Goal: Use online tool/utility: Utilize a website feature to perform a specific function

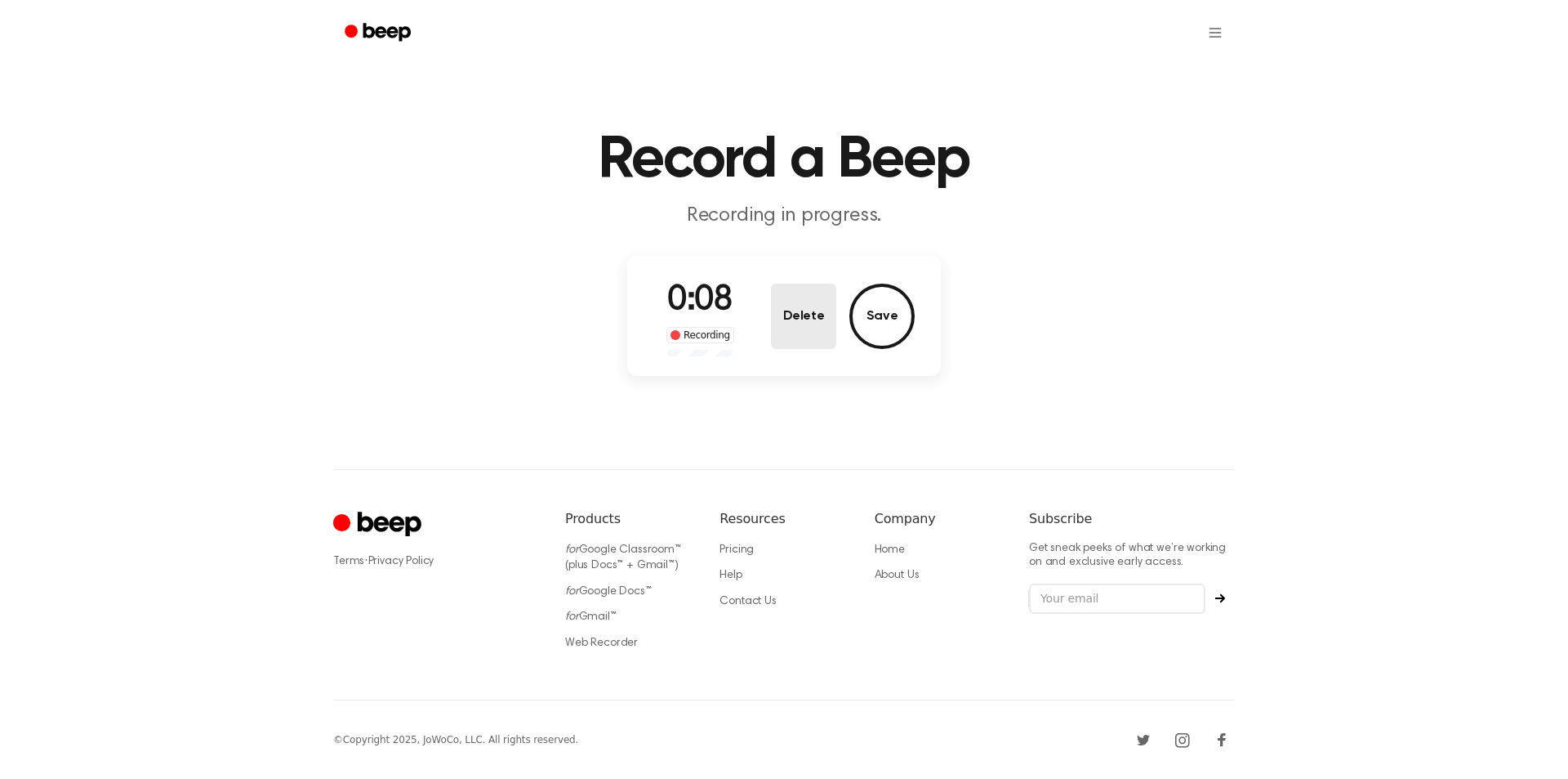
click at [830, 321] on button "Delete" at bounding box center [803, 317] width 65 height 65
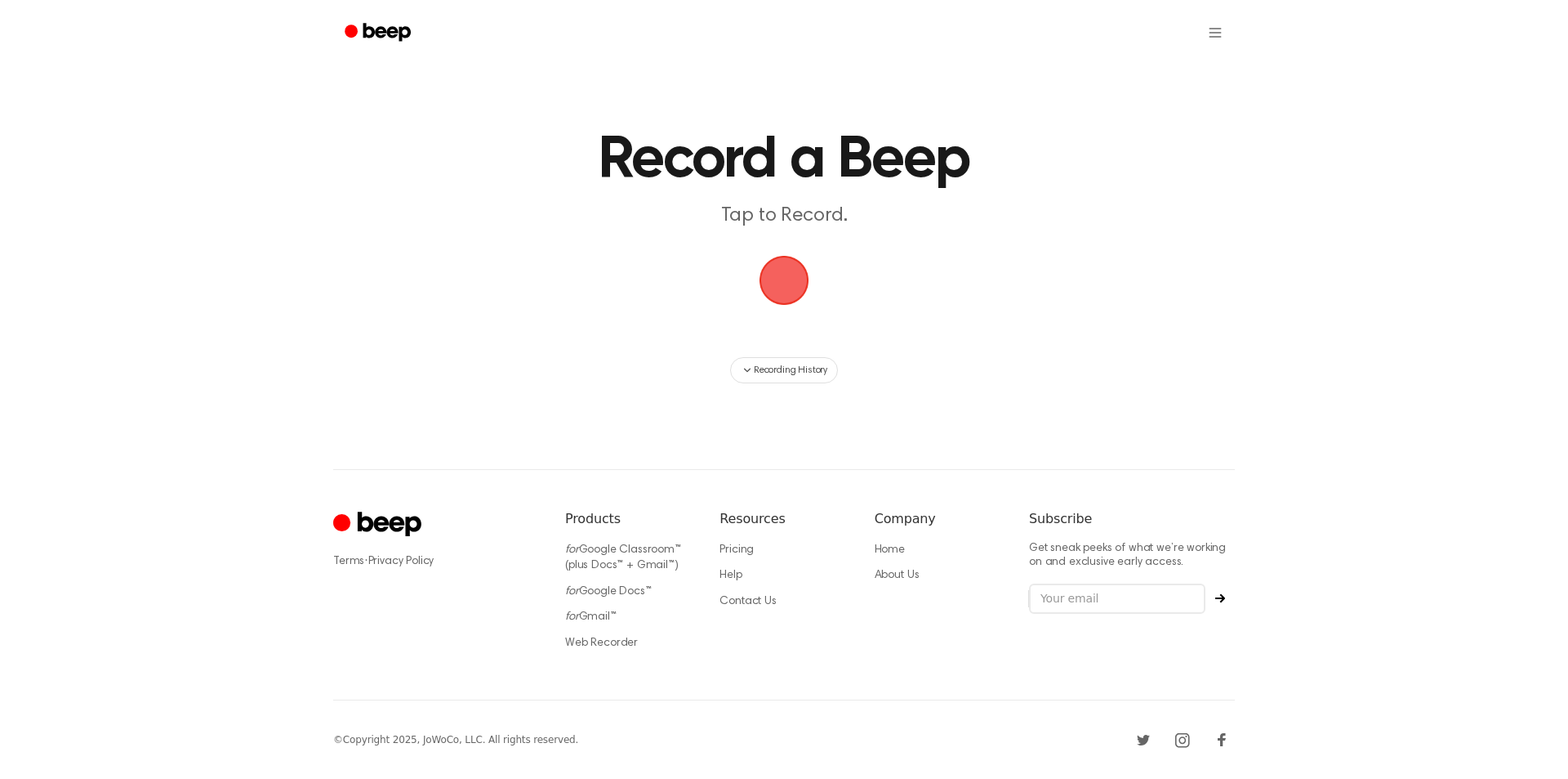
click at [804, 268] on span "button" at bounding box center [784, 280] width 50 height 50
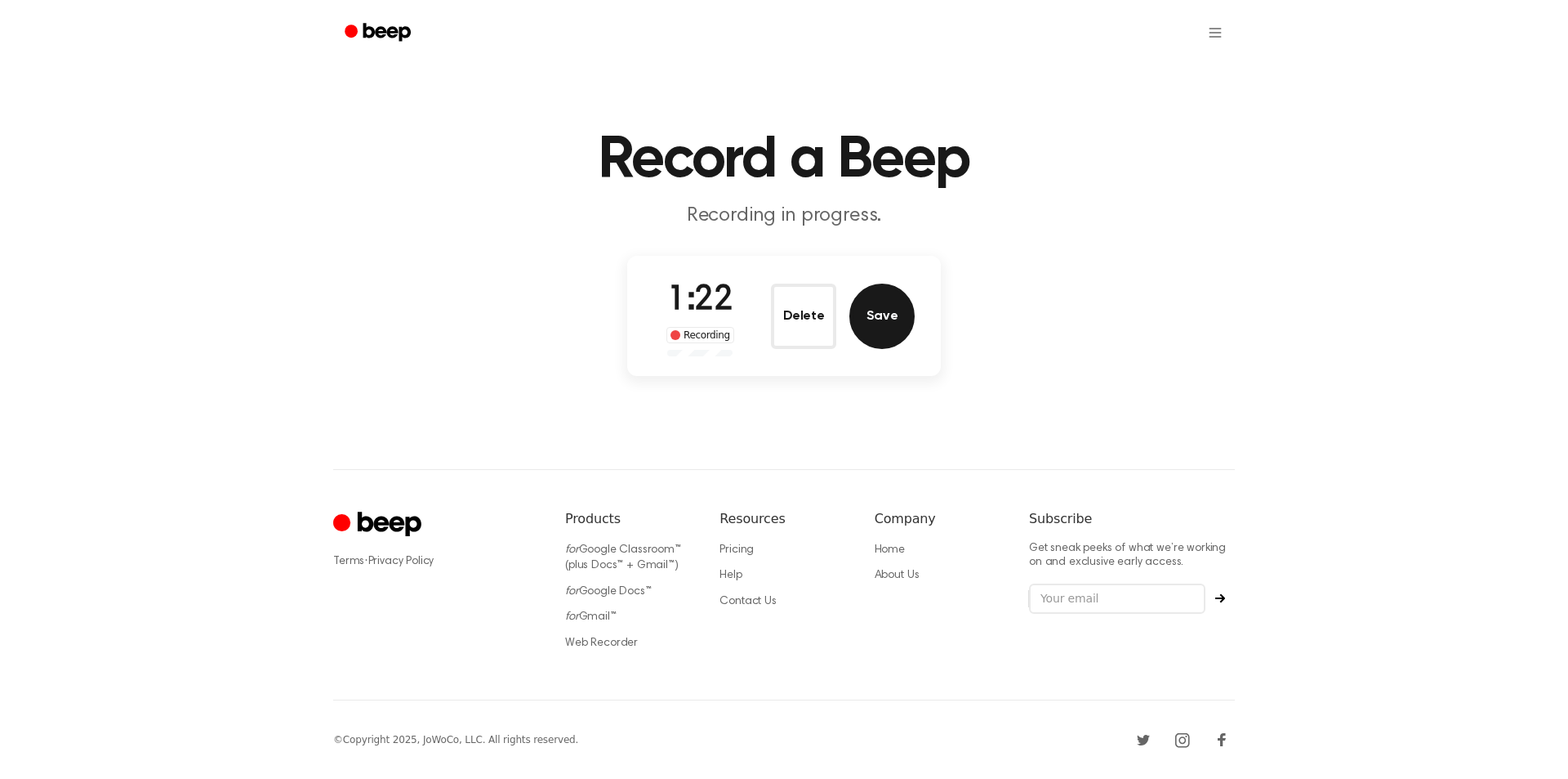
click at [879, 322] on button "Save" at bounding box center [882, 317] width 65 height 65
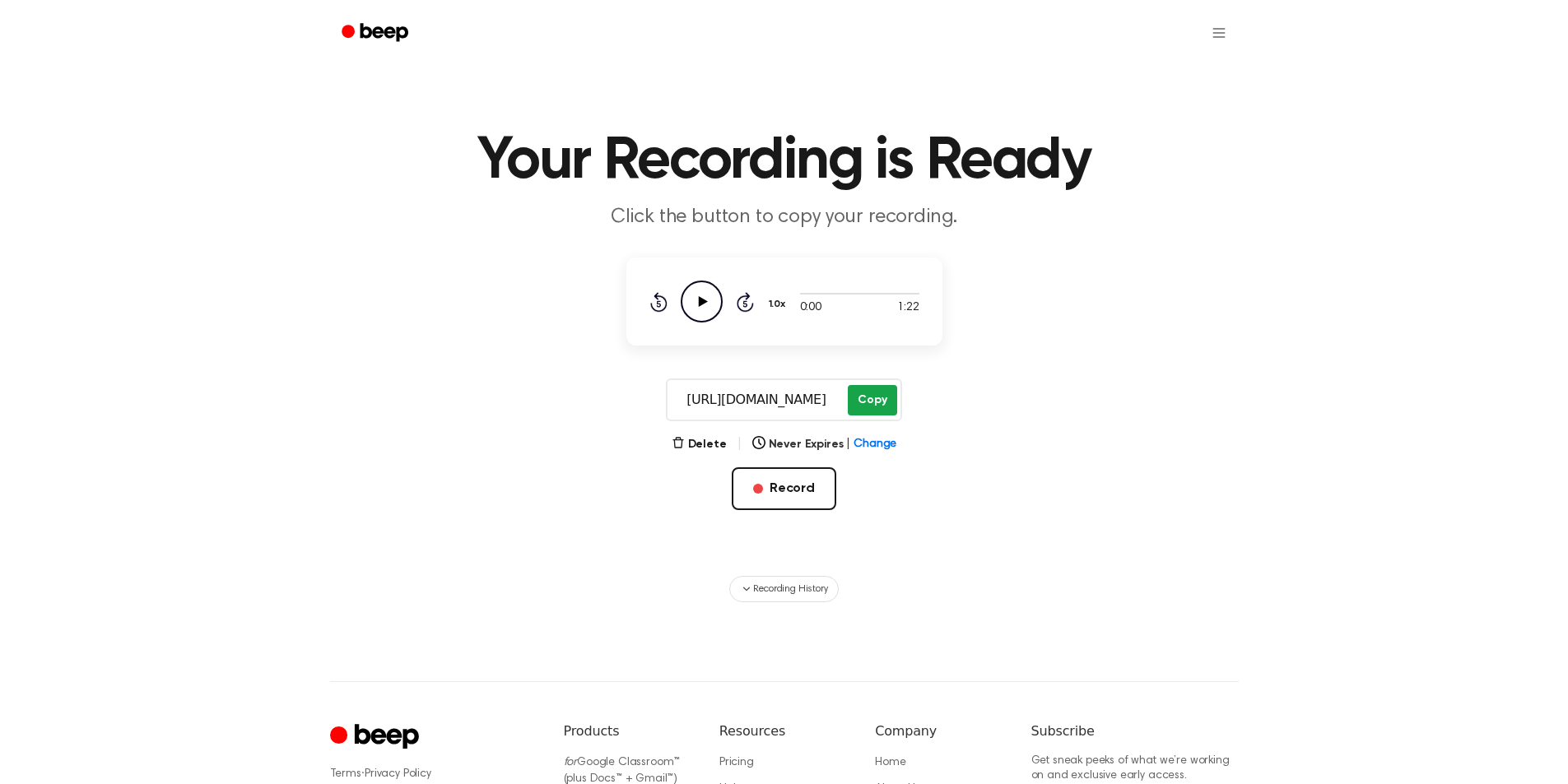
click at [869, 401] on button "Copy" at bounding box center [872, 400] width 49 height 31
click at [776, 492] on button "Record" at bounding box center [784, 488] width 104 height 43
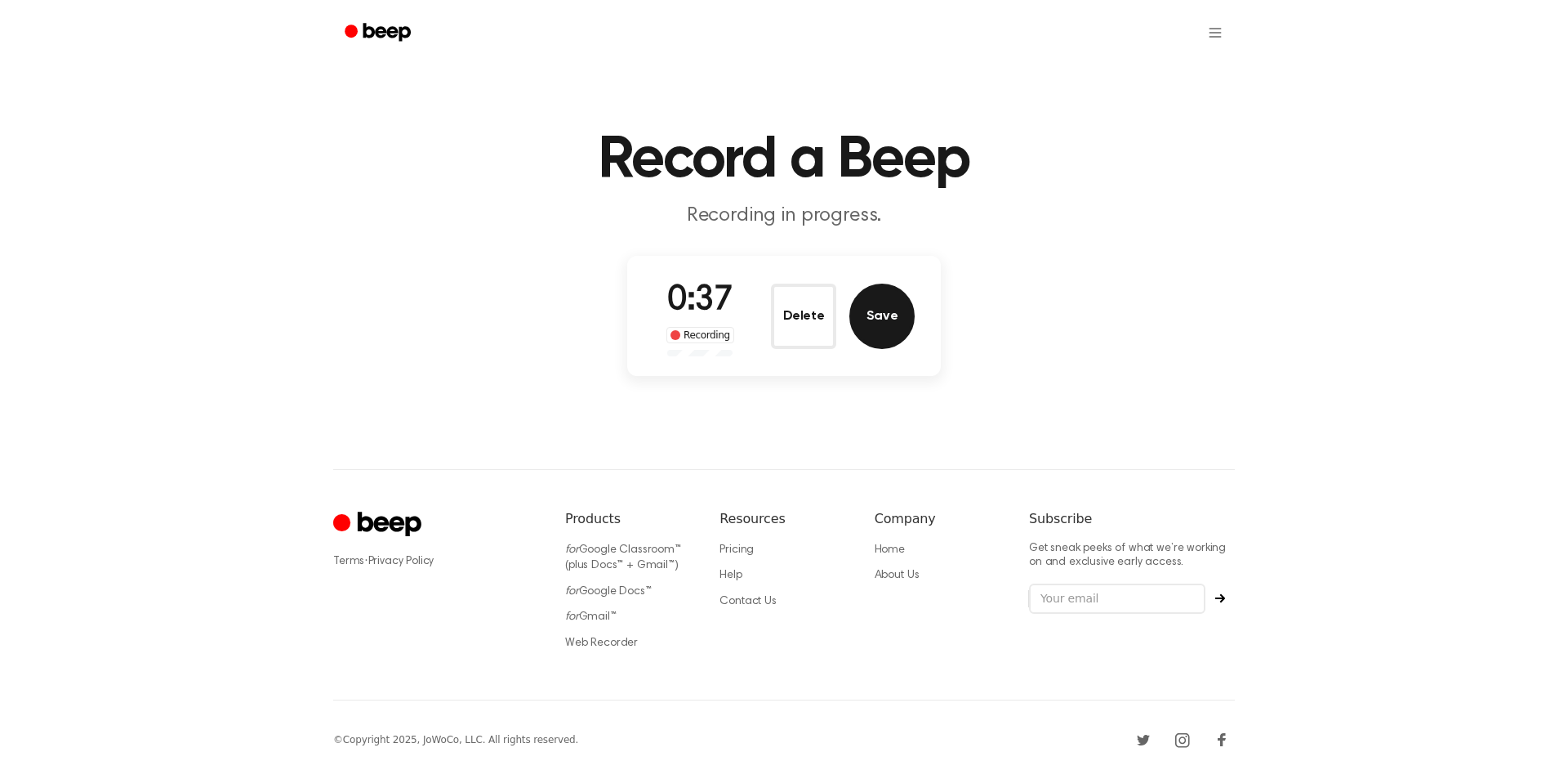
click at [870, 332] on button "Save" at bounding box center [882, 317] width 65 height 65
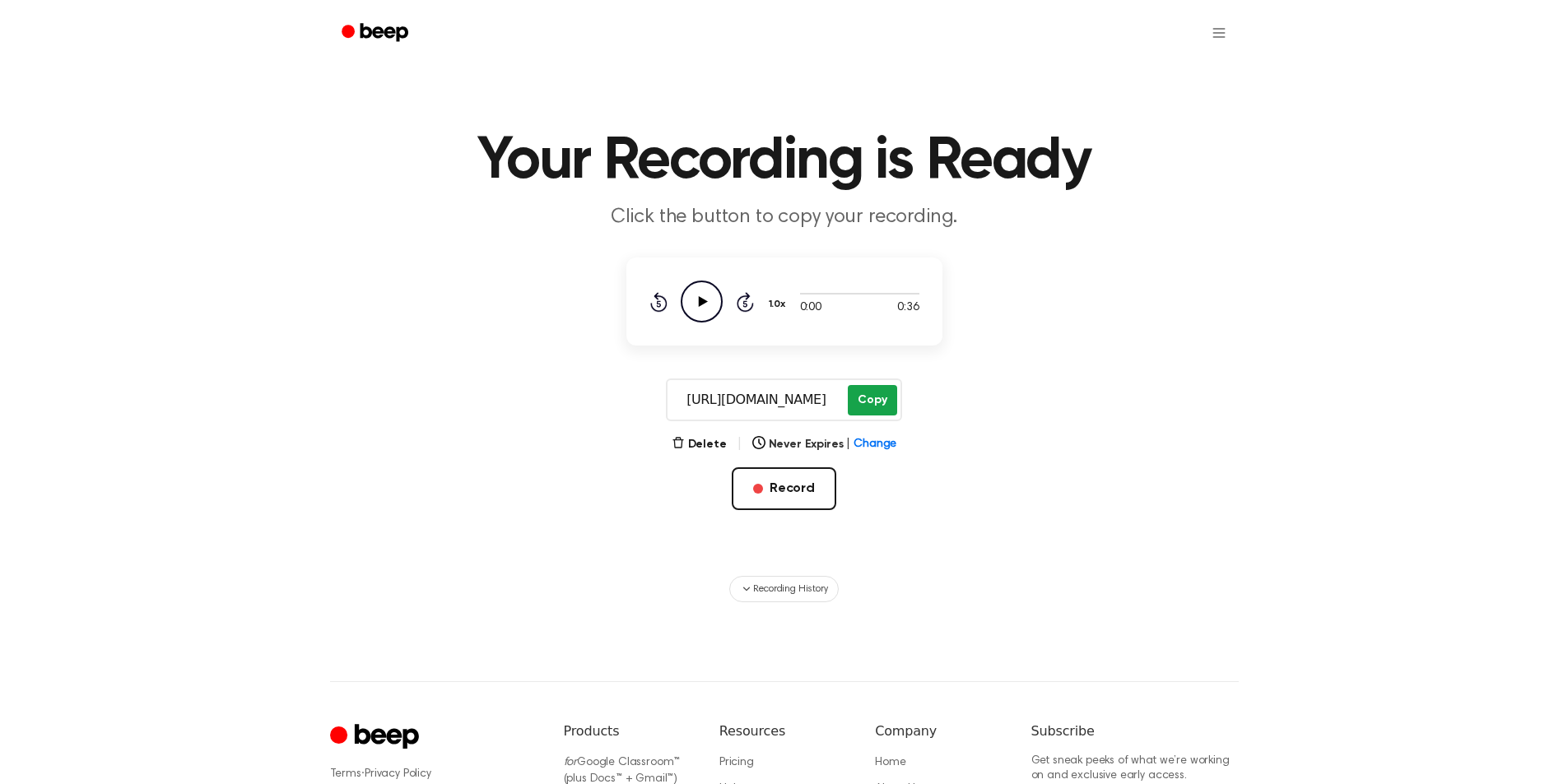
click at [866, 398] on button "Copy" at bounding box center [872, 400] width 49 height 31
click at [806, 495] on button "Record" at bounding box center [784, 488] width 104 height 43
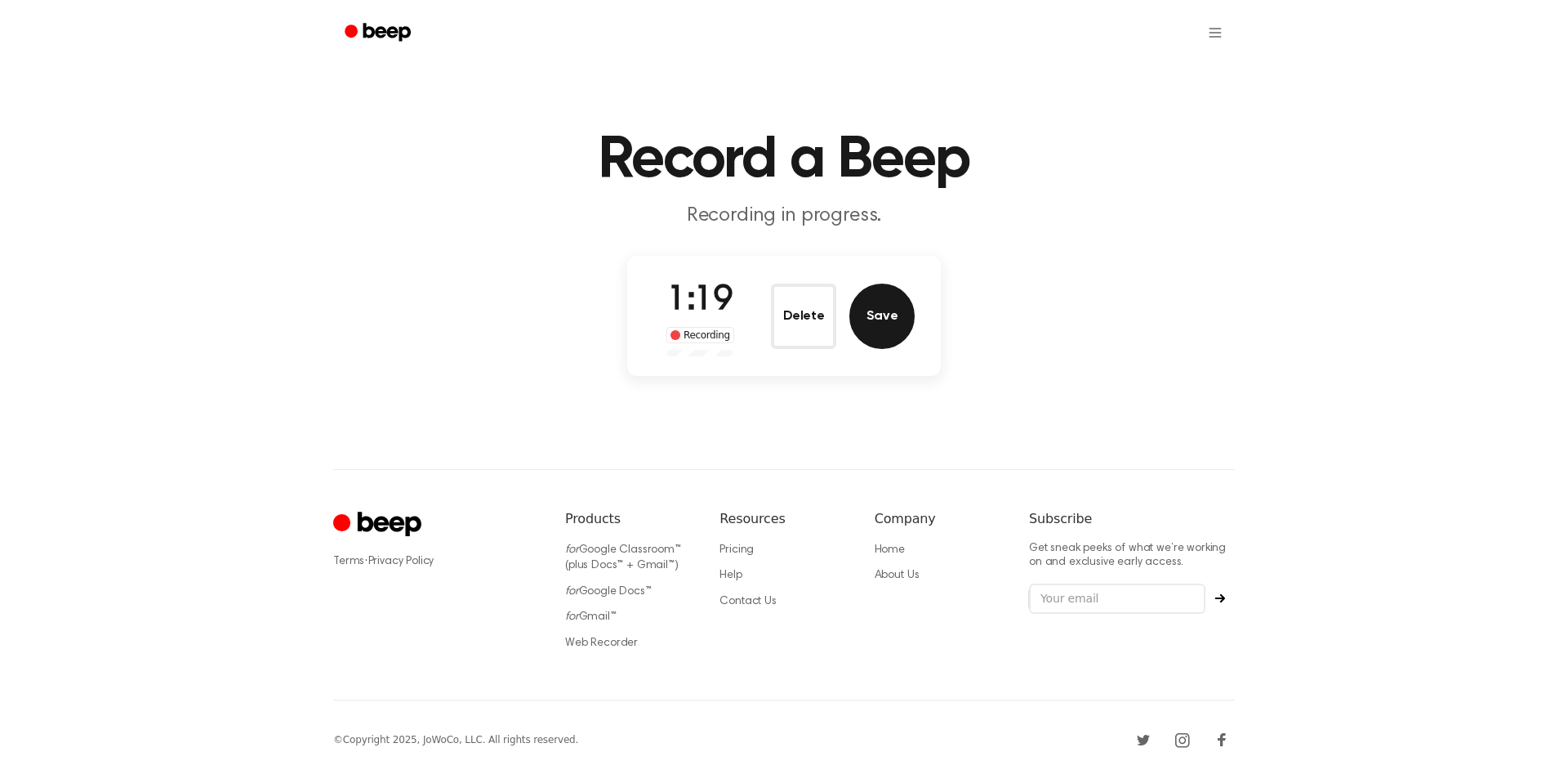
click at [878, 320] on button "Save" at bounding box center [882, 317] width 65 height 65
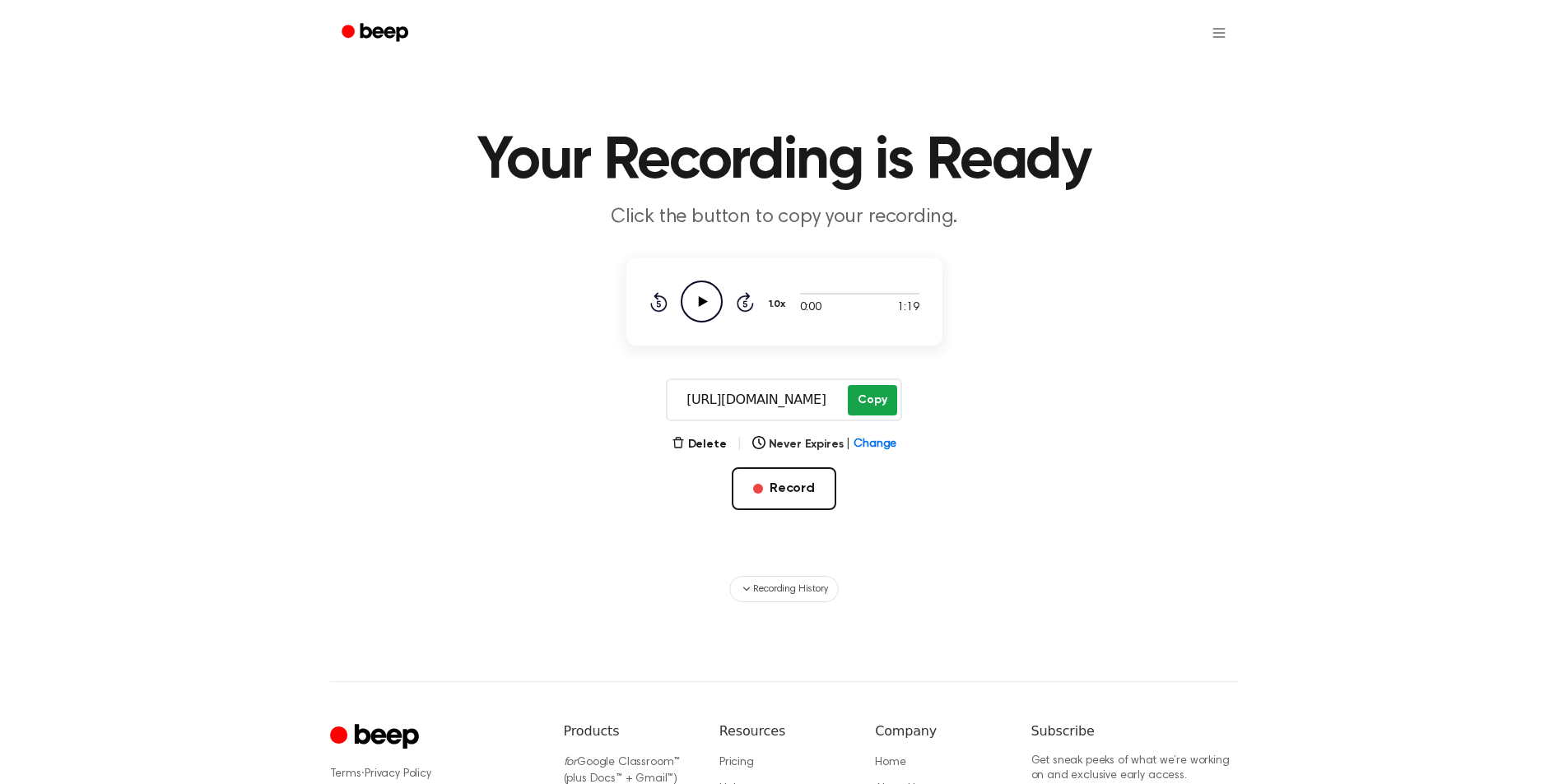
click at [869, 395] on button "Copy" at bounding box center [872, 400] width 49 height 31
click at [798, 489] on button "Record" at bounding box center [784, 488] width 104 height 43
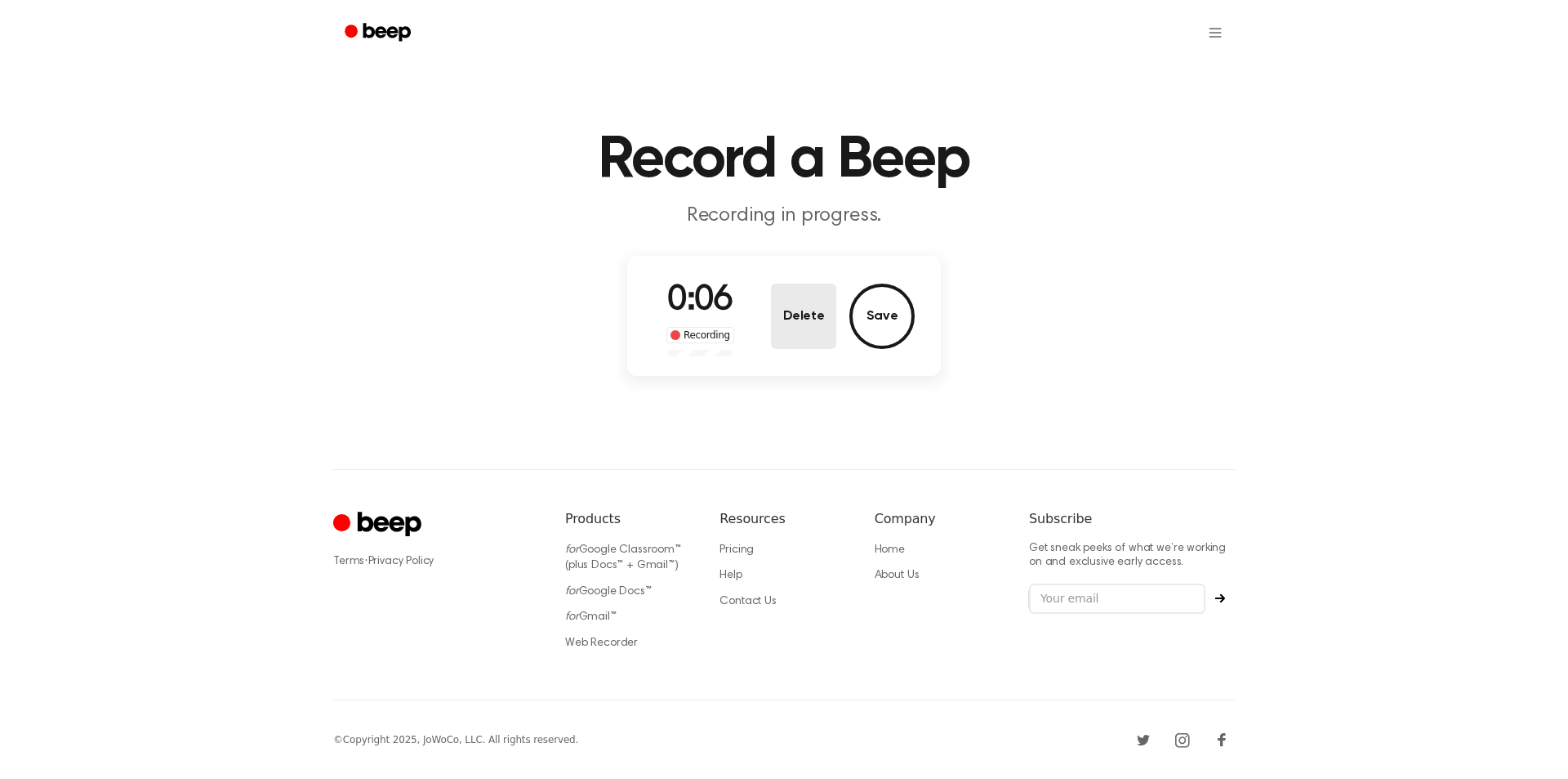
click at [813, 321] on button "Delete" at bounding box center [803, 317] width 65 height 65
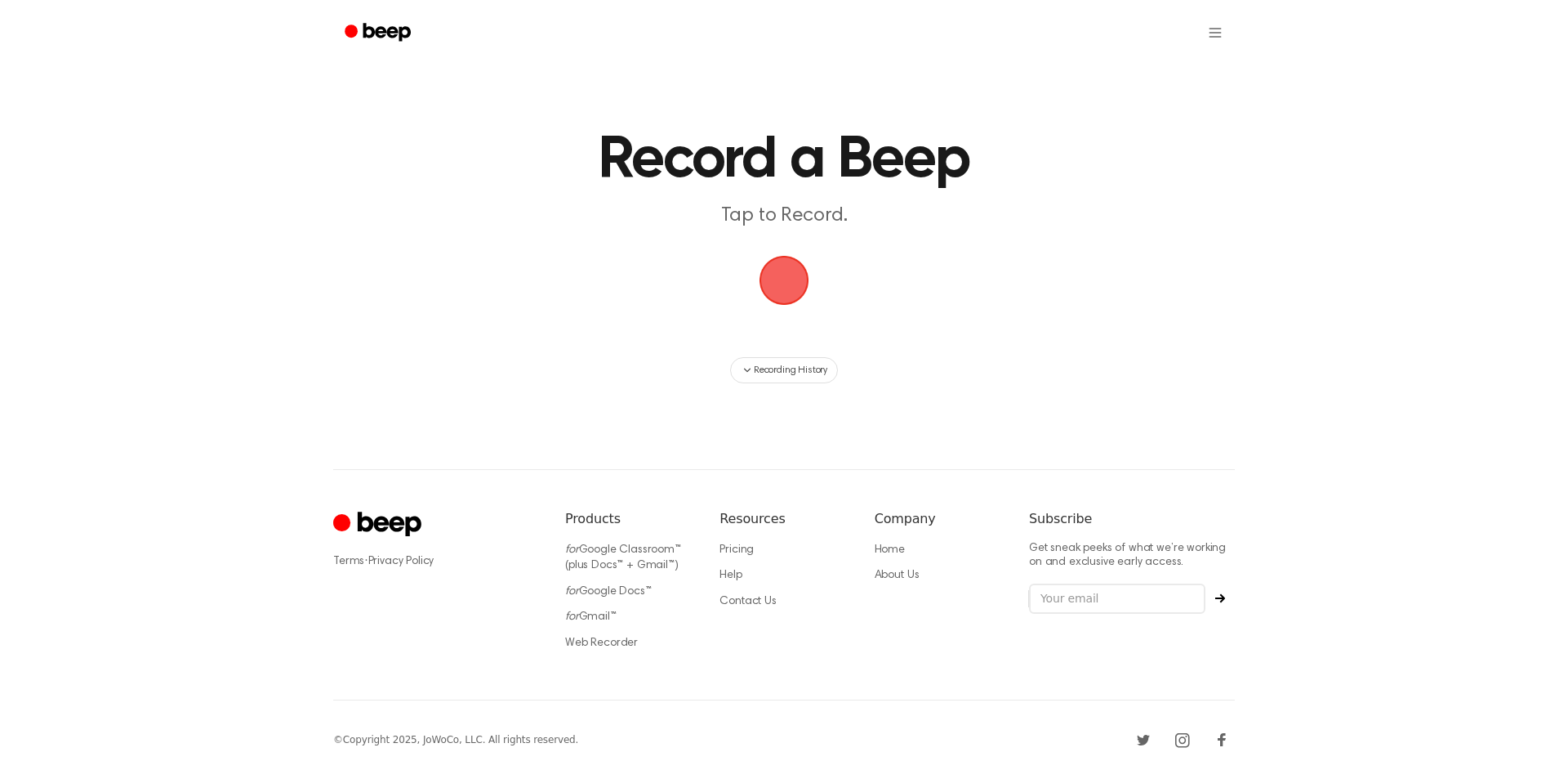
click at [789, 282] on span "button" at bounding box center [784, 280] width 50 height 50
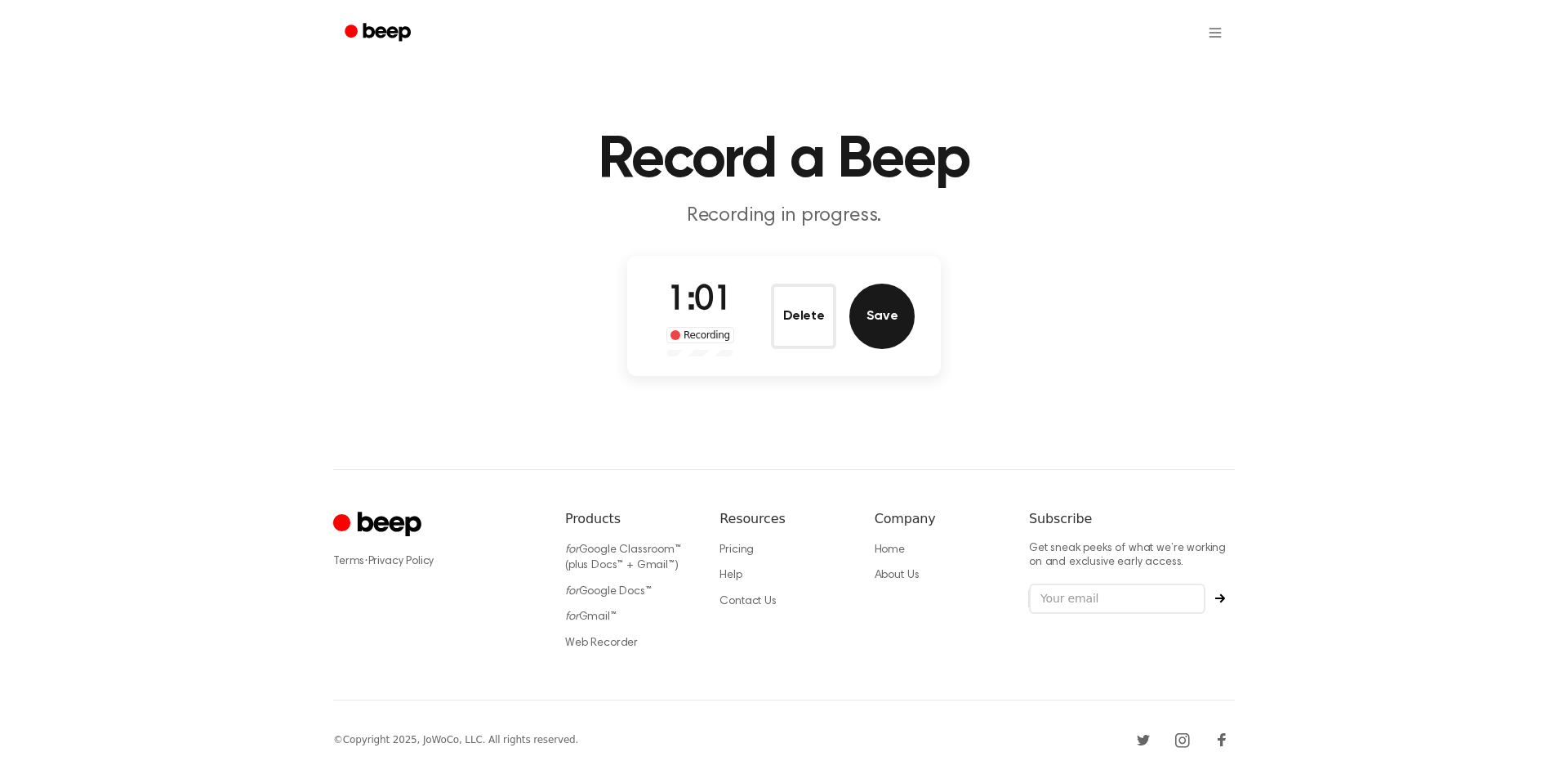
click at [875, 324] on button "Save" at bounding box center [882, 317] width 65 height 65
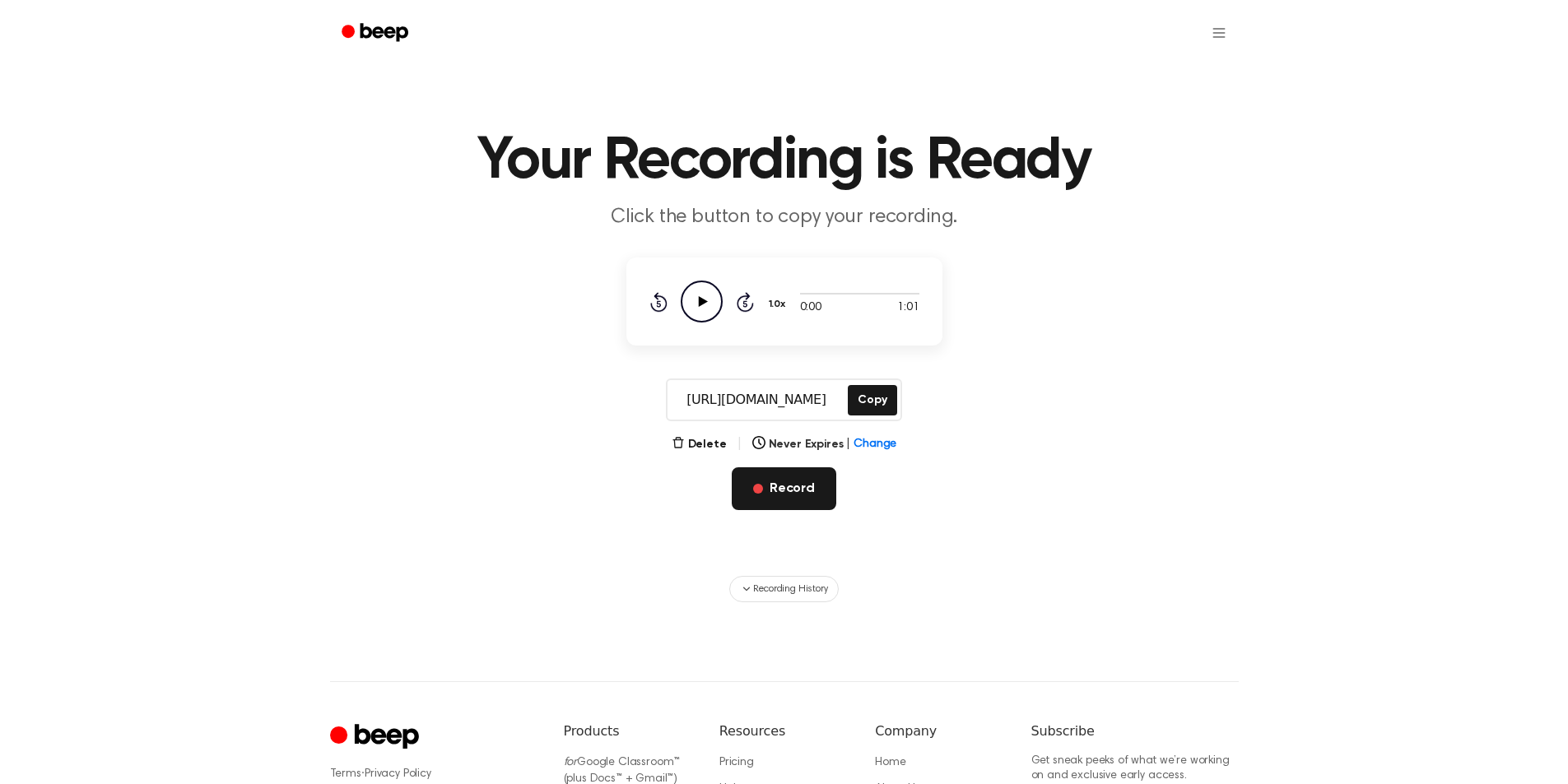
click at [786, 499] on button "Record" at bounding box center [784, 488] width 104 height 43
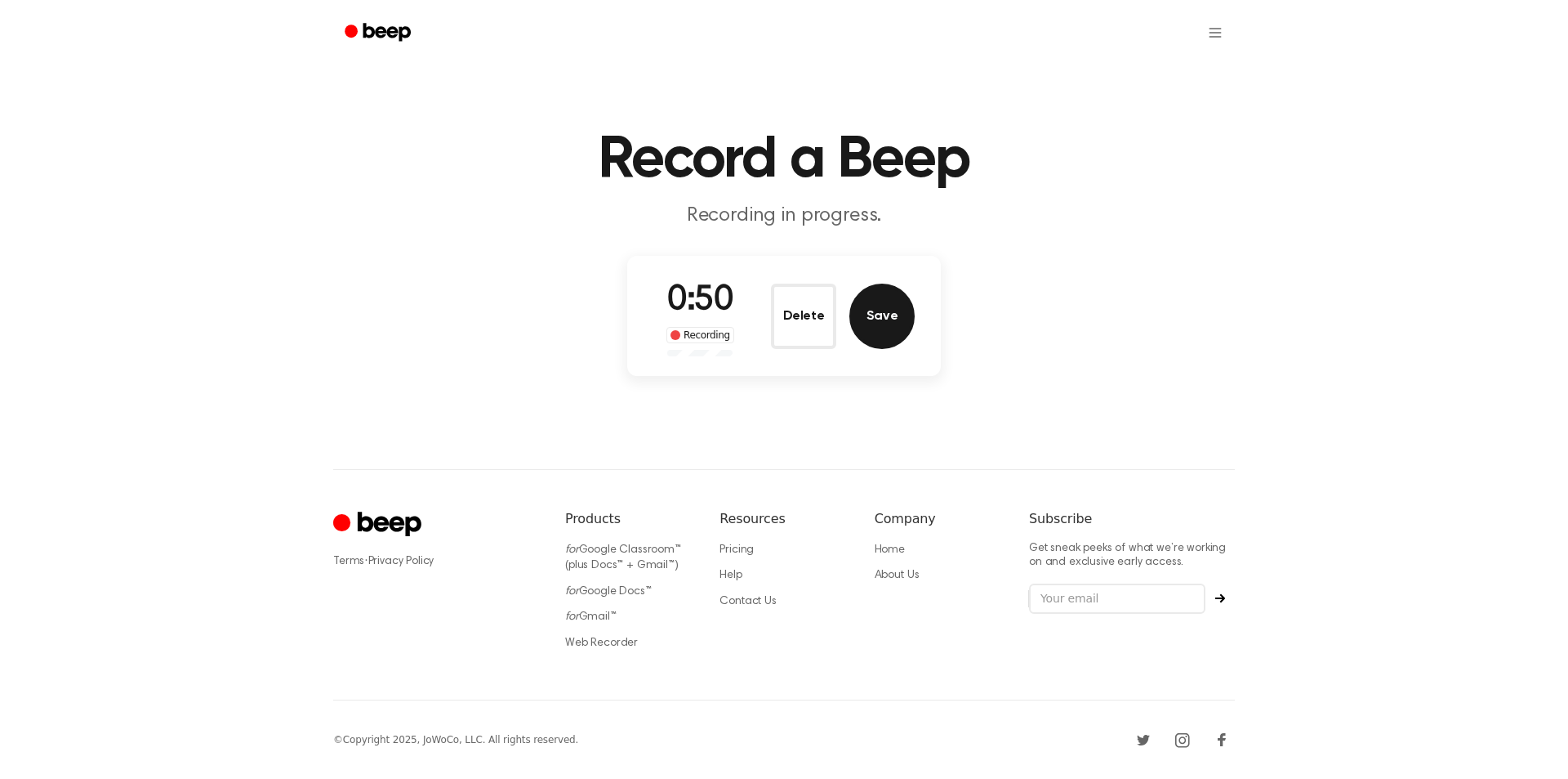
click at [889, 345] on button "Save" at bounding box center [882, 317] width 65 height 65
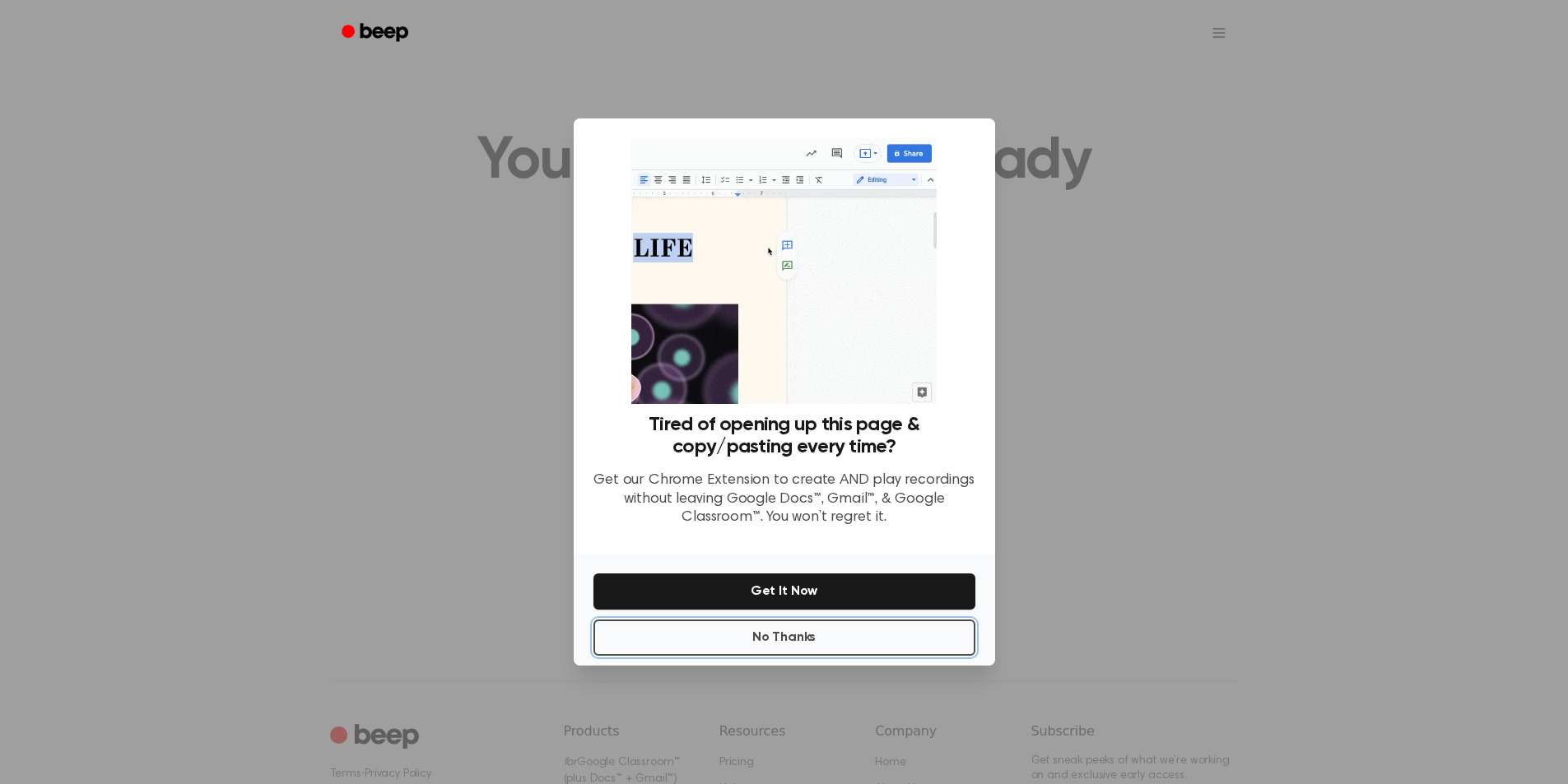
click at [857, 640] on button "No Thanks" at bounding box center [784, 637] width 382 height 36
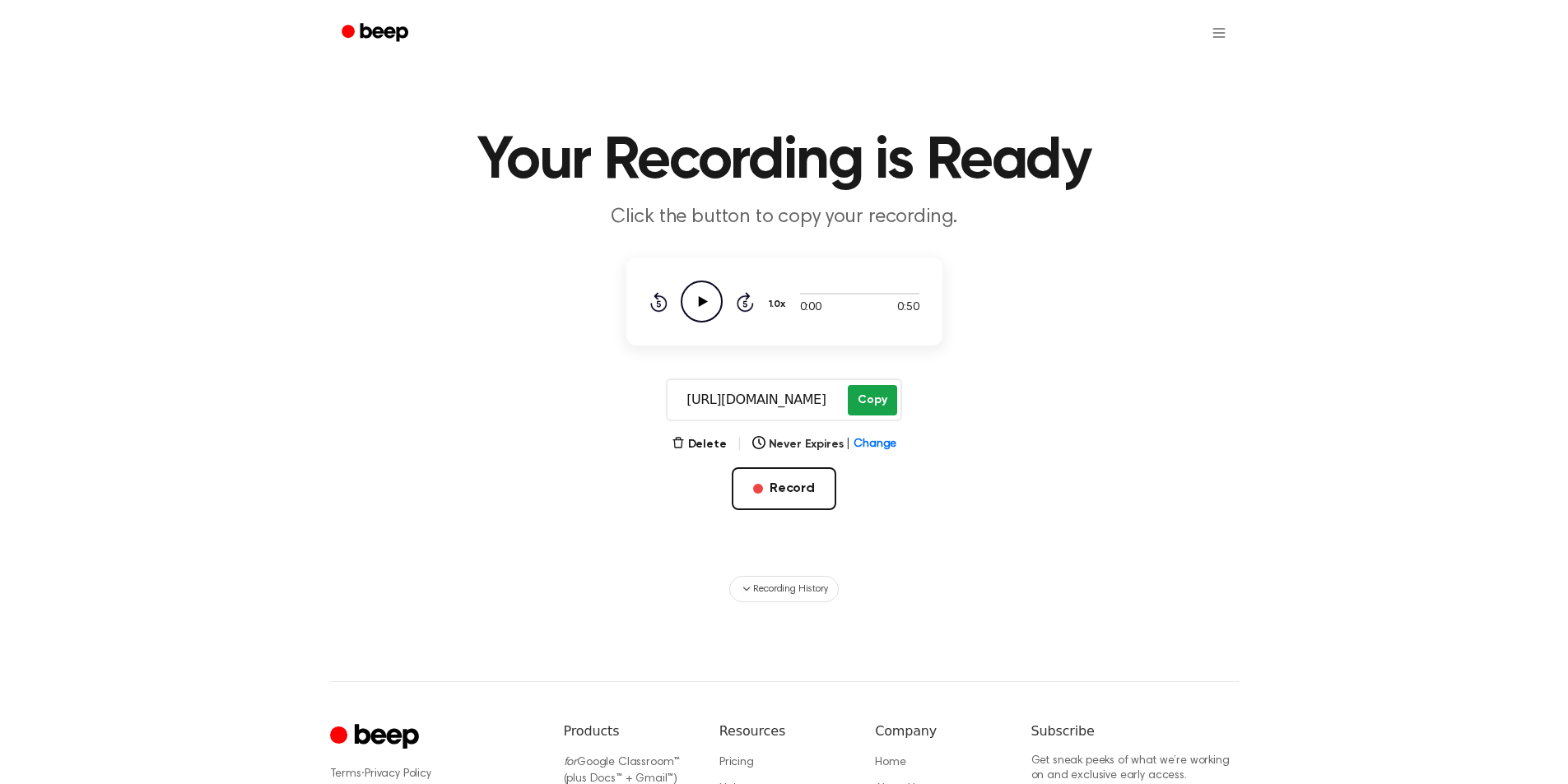
click at [868, 405] on button "Copy" at bounding box center [872, 400] width 49 height 31
click at [777, 493] on button "Record" at bounding box center [784, 488] width 104 height 43
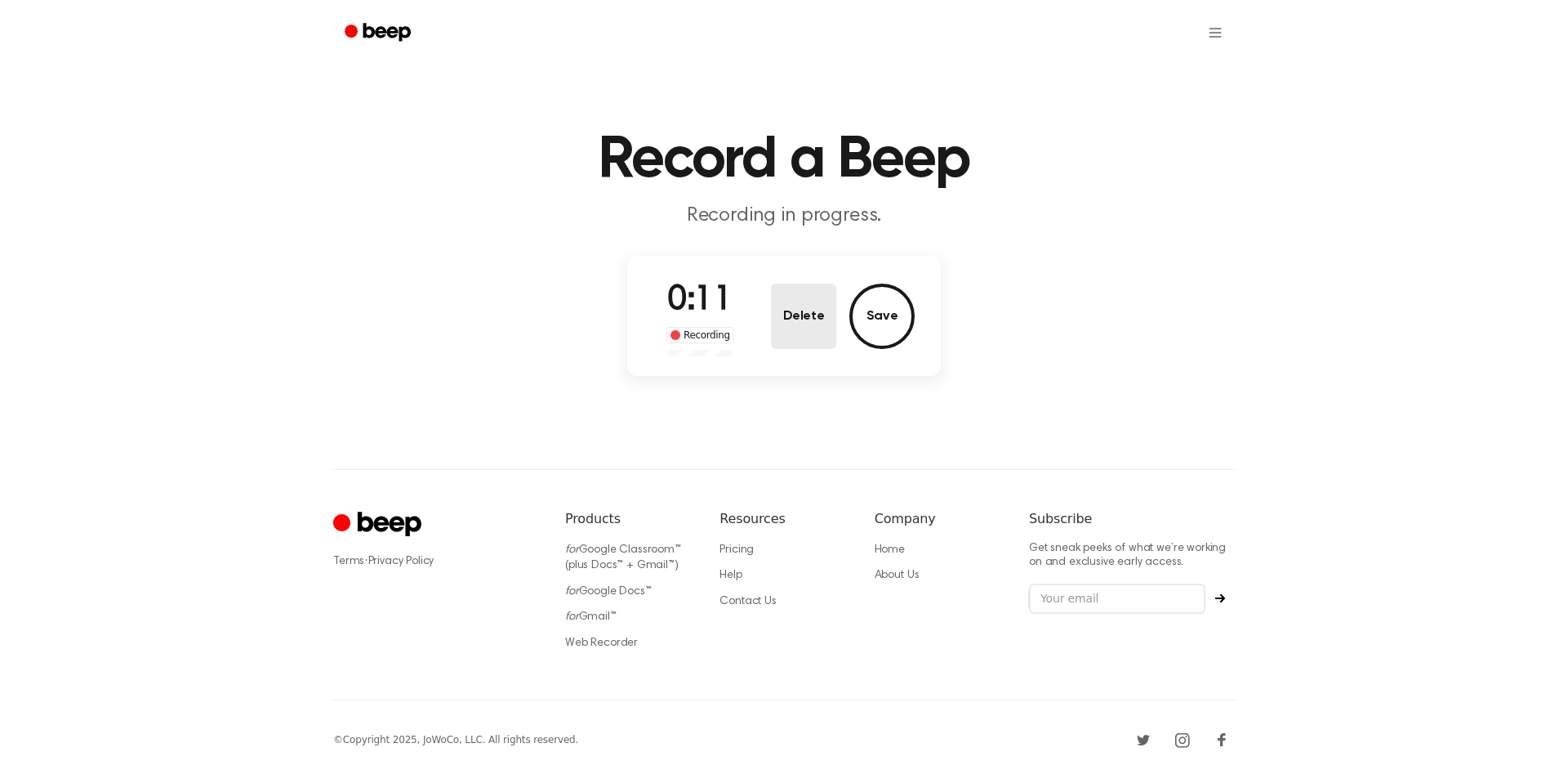
click at [806, 307] on button "Delete" at bounding box center [803, 317] width 65 height 65
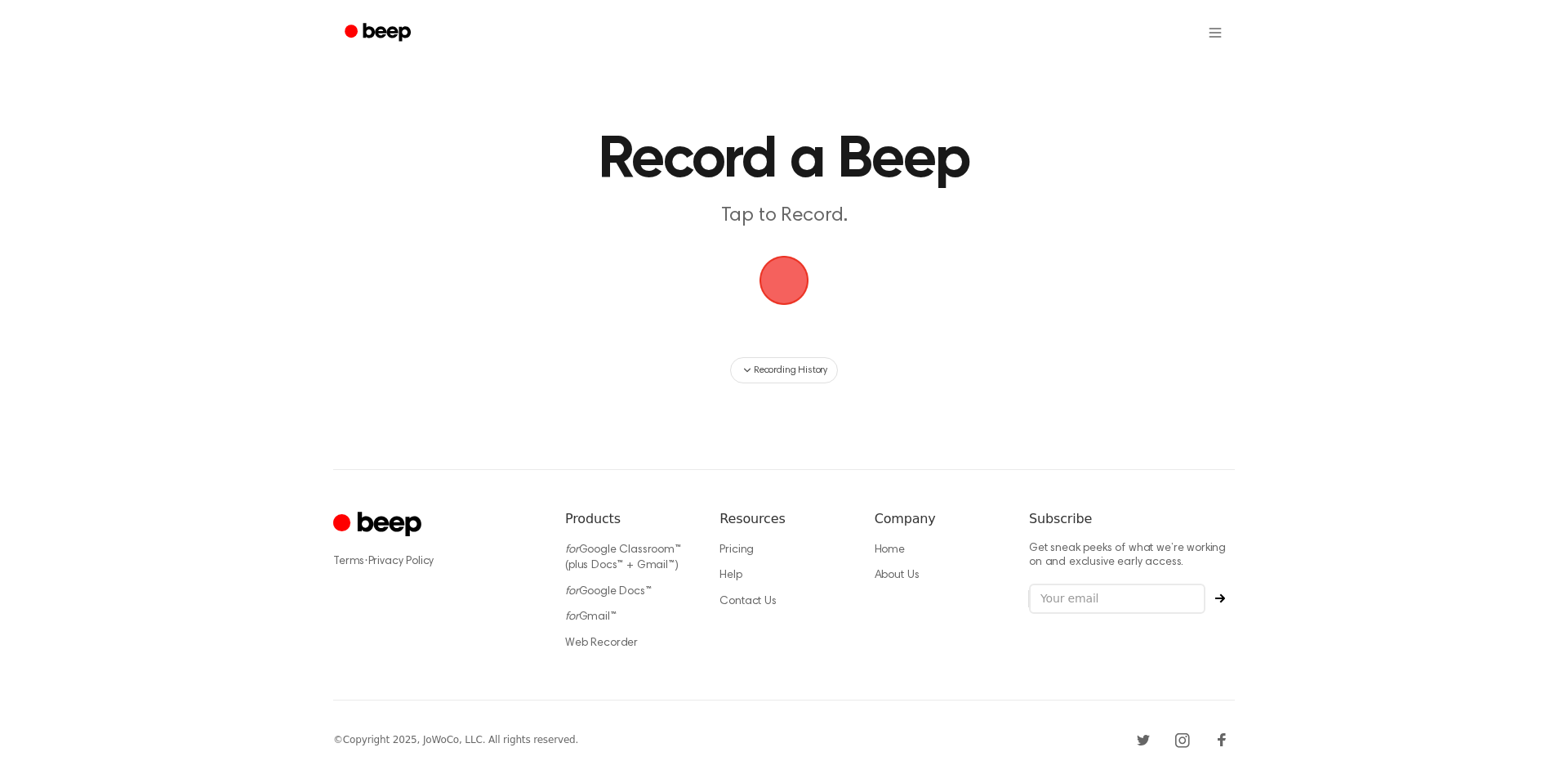
click at [772, 274] on span "button" at bounding box center [784, 280] width 45 height 45
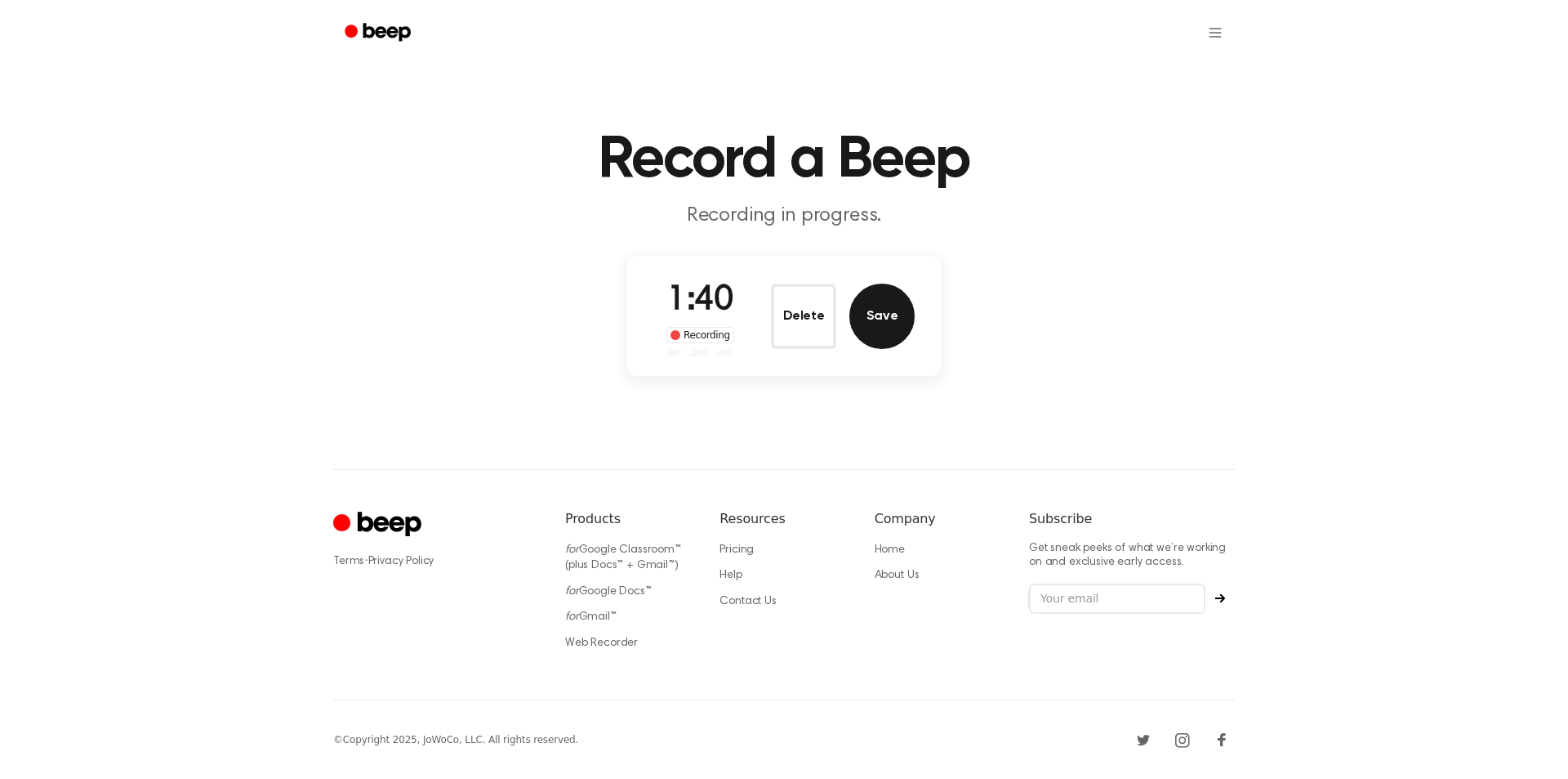
click at [895, 313] on button "Save" at bounding box center [882, 317] width 65 height 65
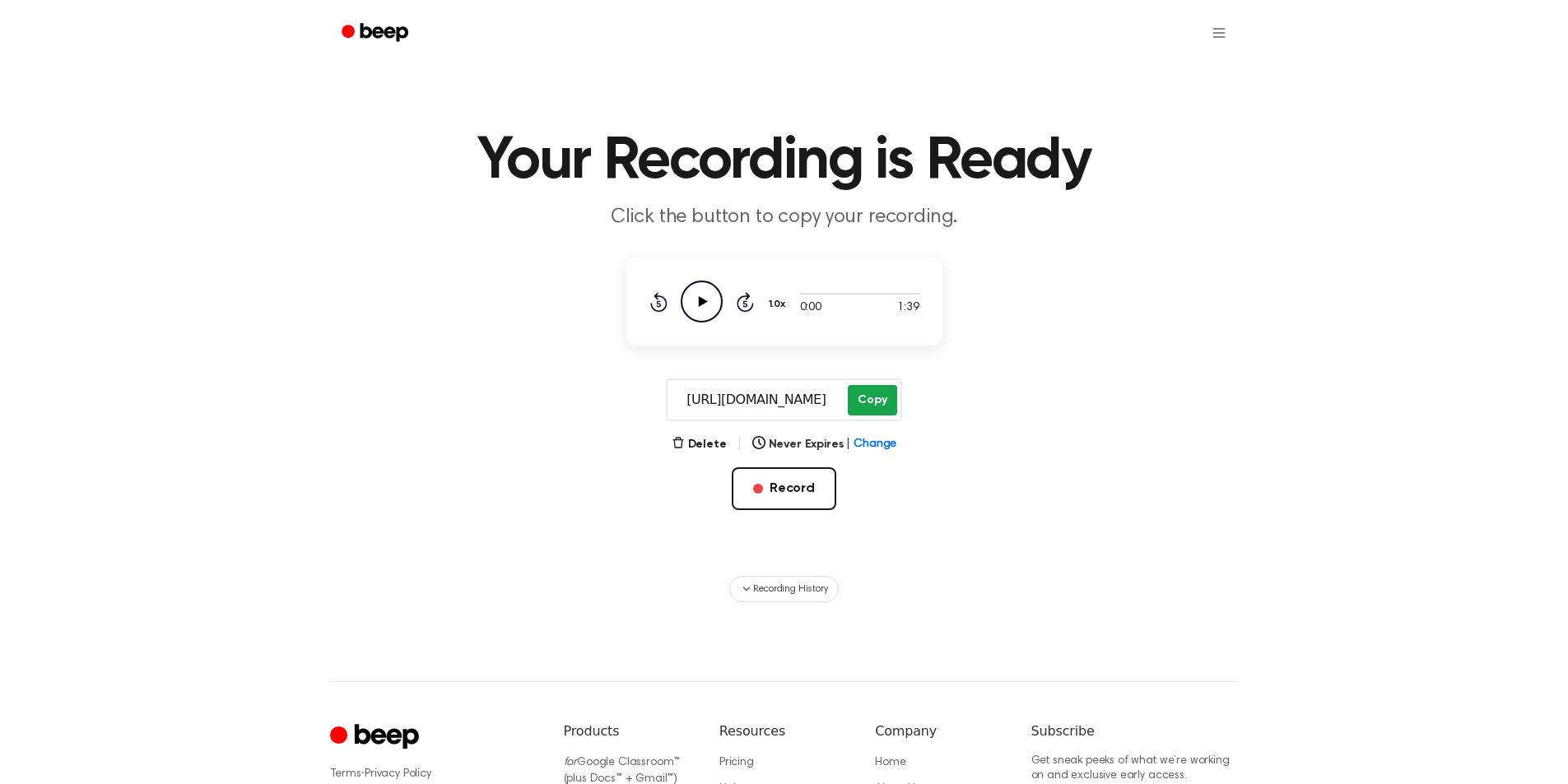
click at [862, 397] on button "Copy" at bounding box center [872, 400] width 49 height 31
click at [784, 487] on button "Record" at bounding box center [784, 488] width 104 height 43
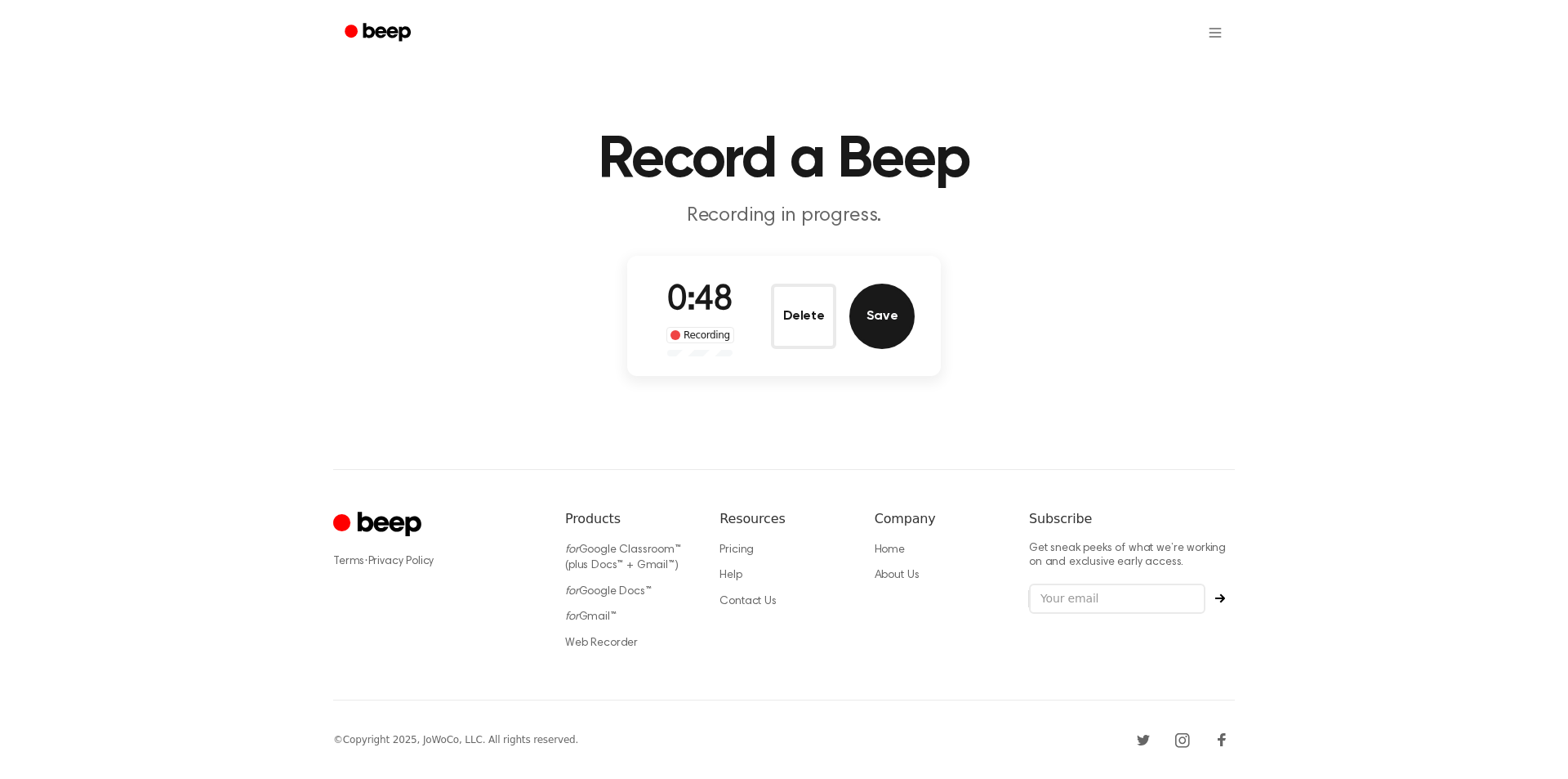
click at [865, 300] on button "Save" at bounding box center [882, 317] width 65 height 65
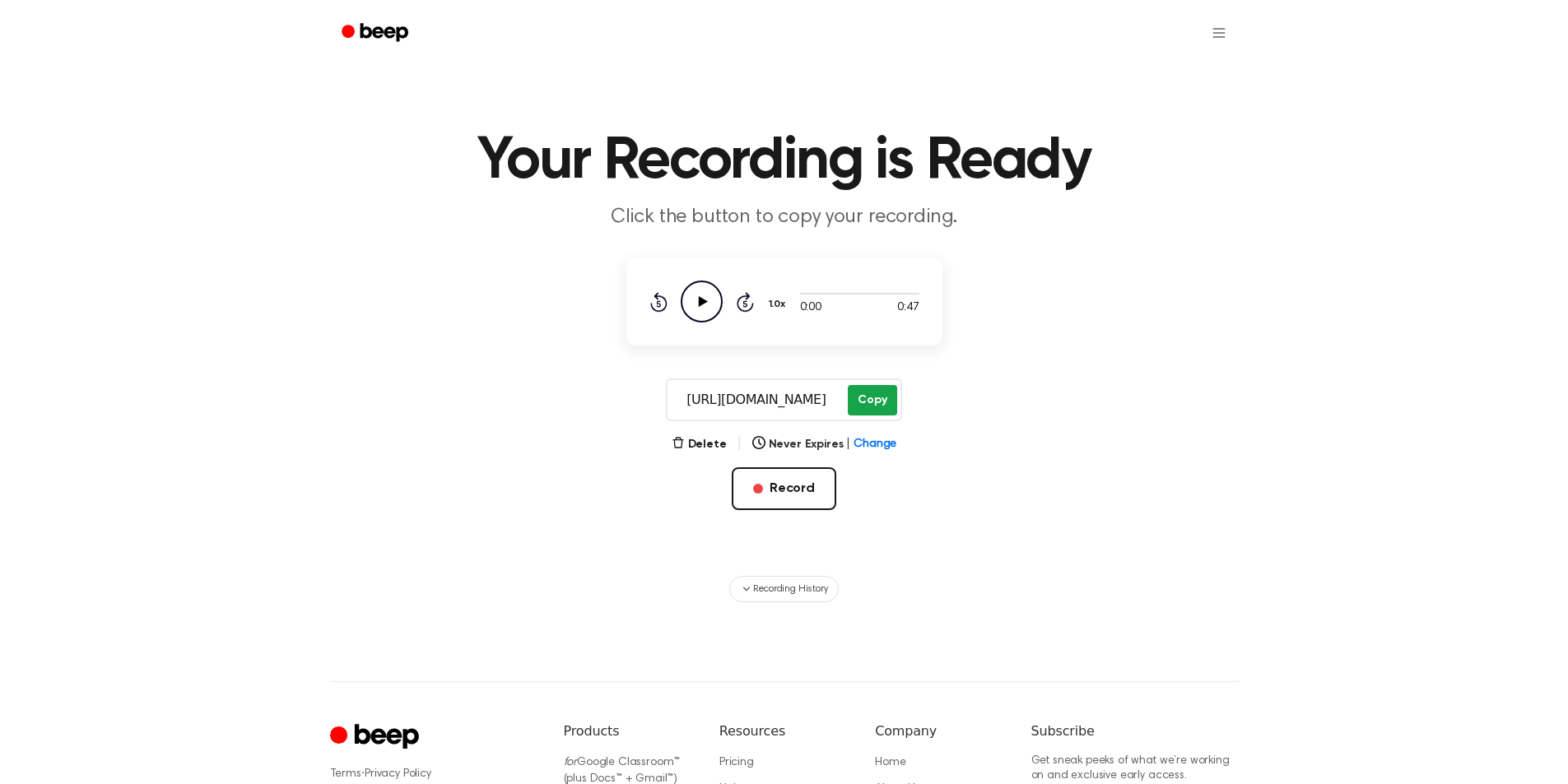
click at [869, 388] on button "Copy" at bounding box center [872, 400] width 49 height 31
drag, startPoint x: 777, startPoint y: 486, endPoint x: 767, endPoint y: 460, distance: 27.9
click at [777, 487] on button "Record" at bounding box center [784, 488] width 104 height 43
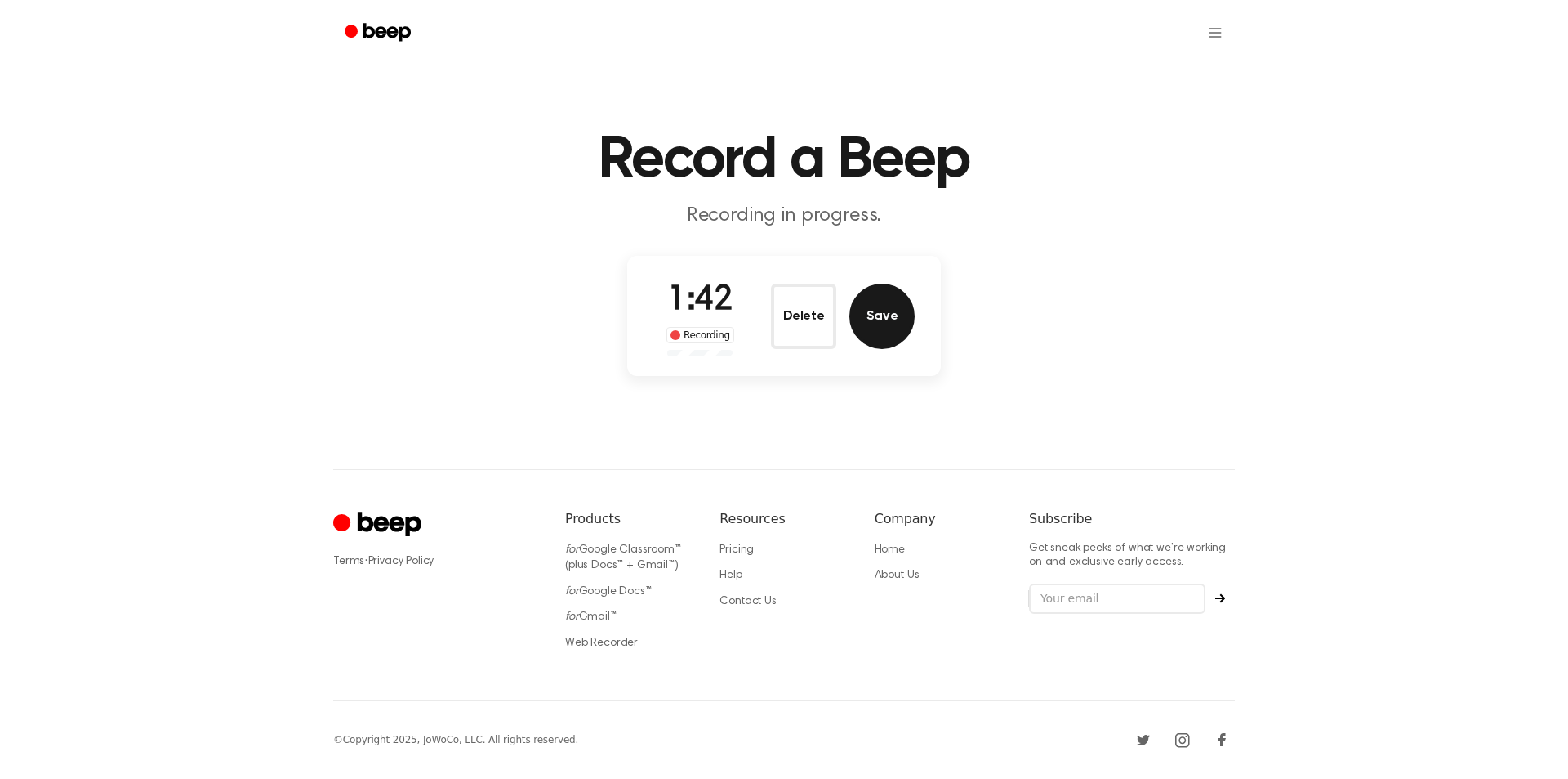
click at [879, 319] on button "Save" at bounding box center [882, 317] width 65 height 65
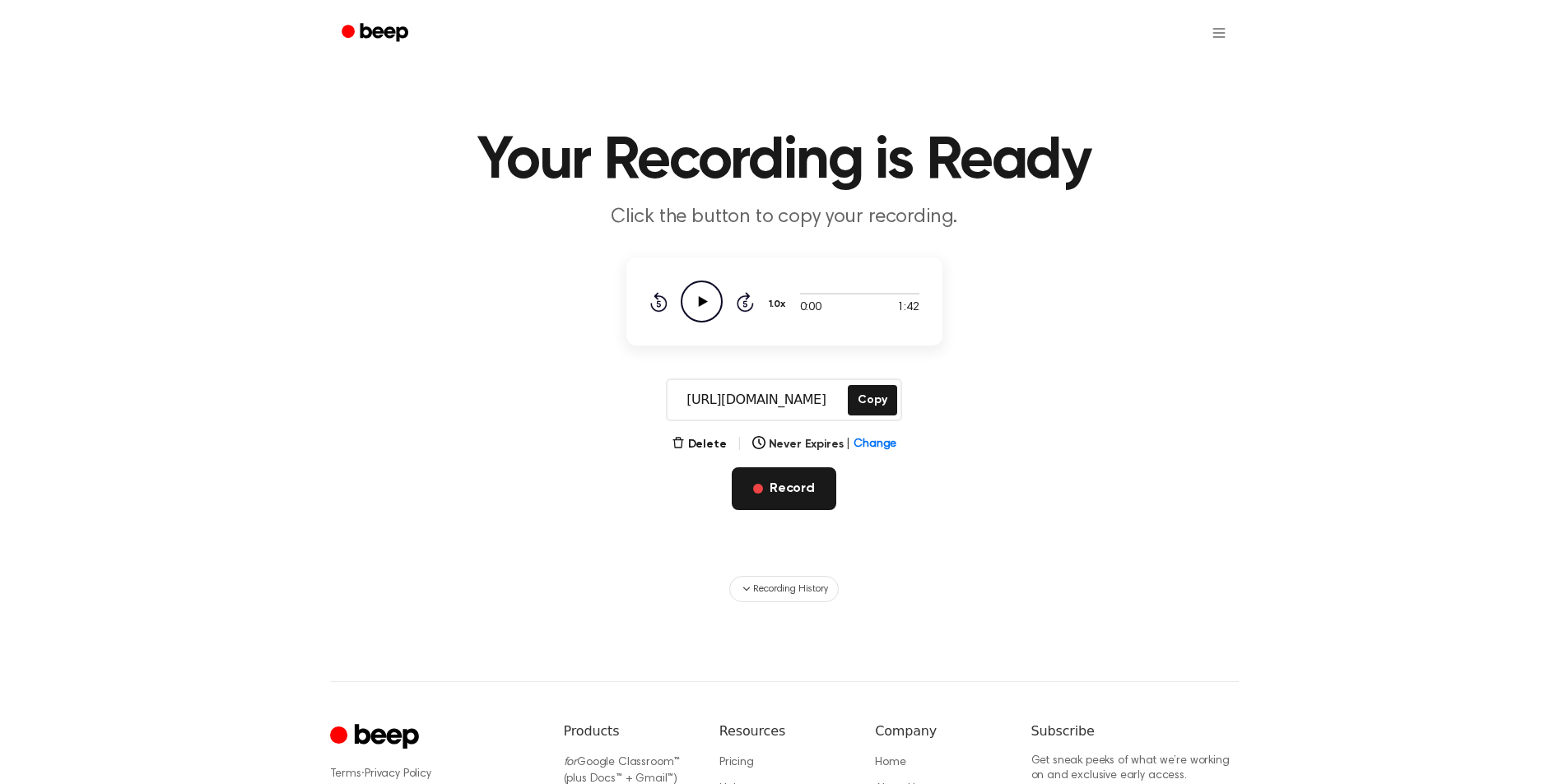
click at [782, 488] on button "Record" at bounding box center [784, 488] width 104 height 43
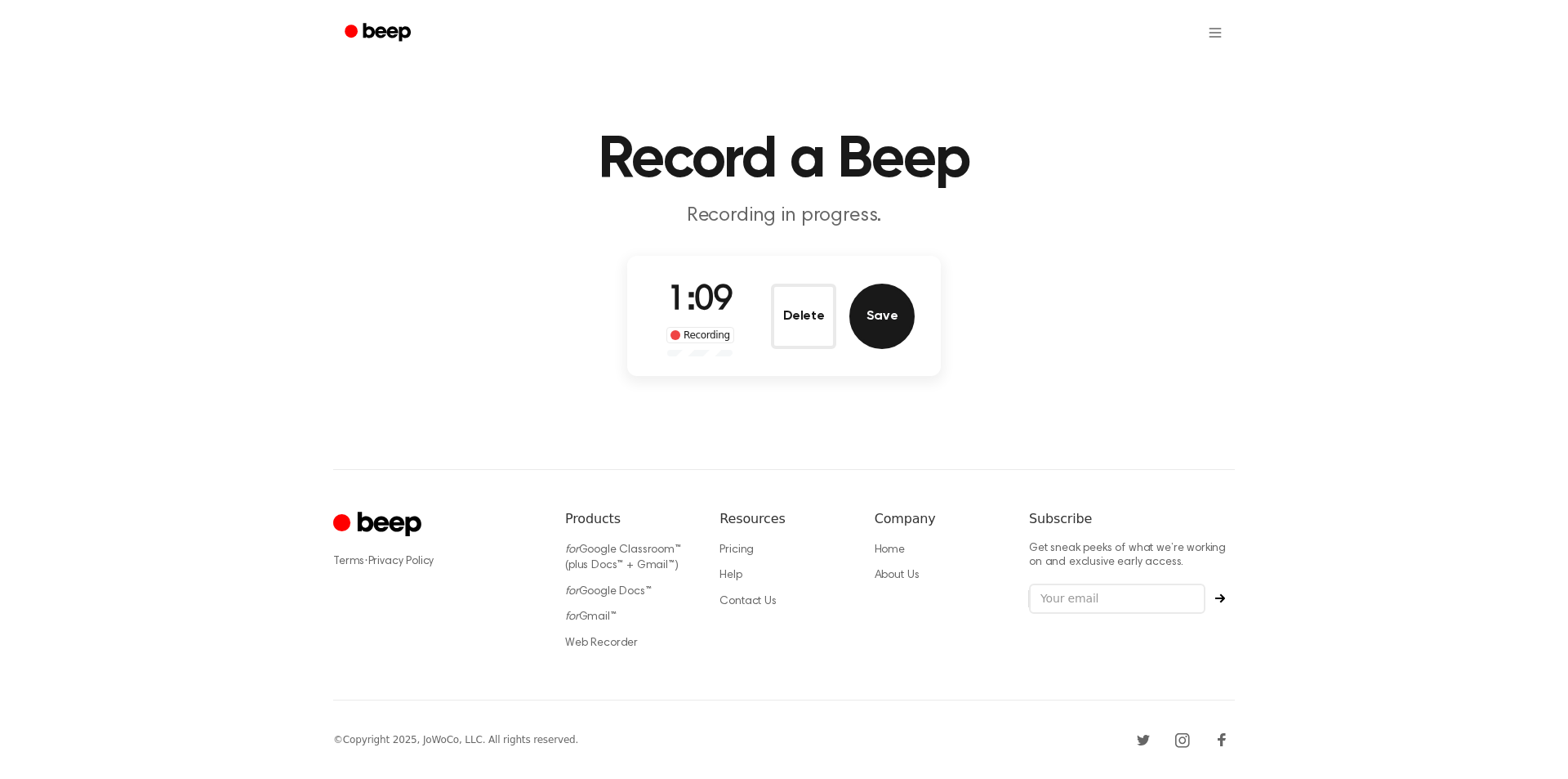
click at [871, 329] on button "Save" at bounding box center [882, 317] width 65 height 65
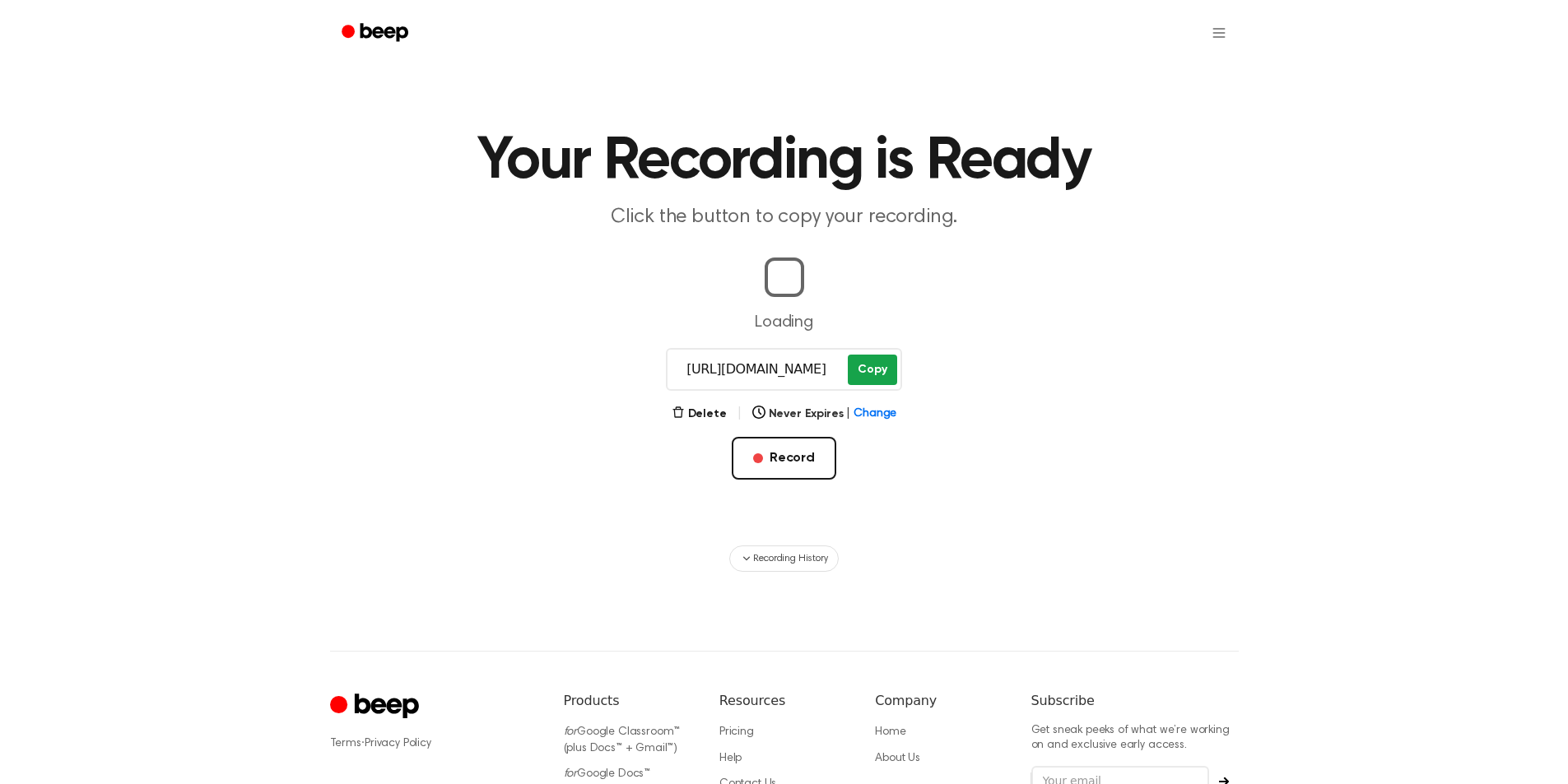
click at [865, 371] on button "Copy" at bounding box center [872, 369] width 49 height 31
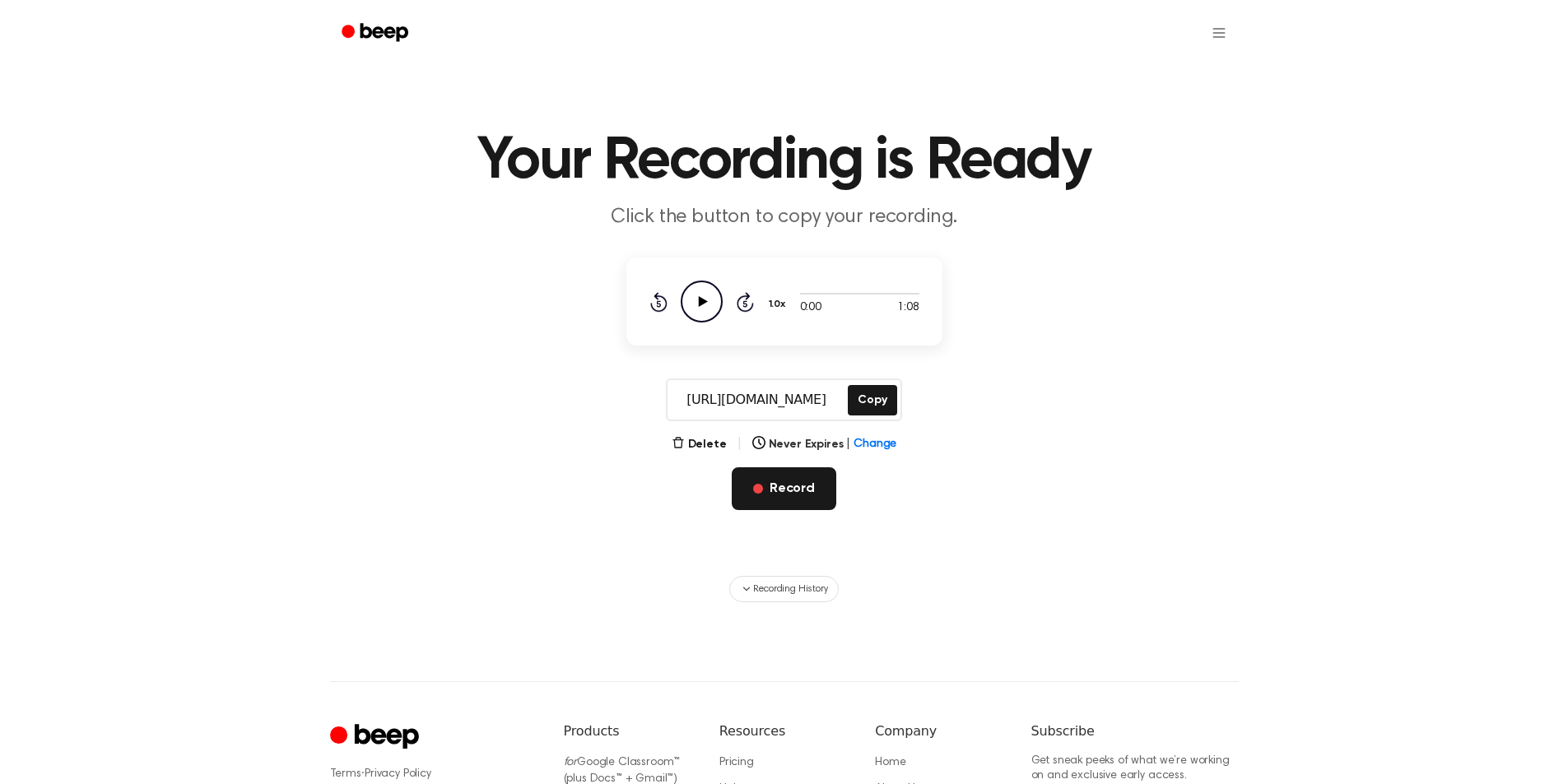
click at [795, 492] on button "Record" at bounding box center [784, 488] width 104 height 43
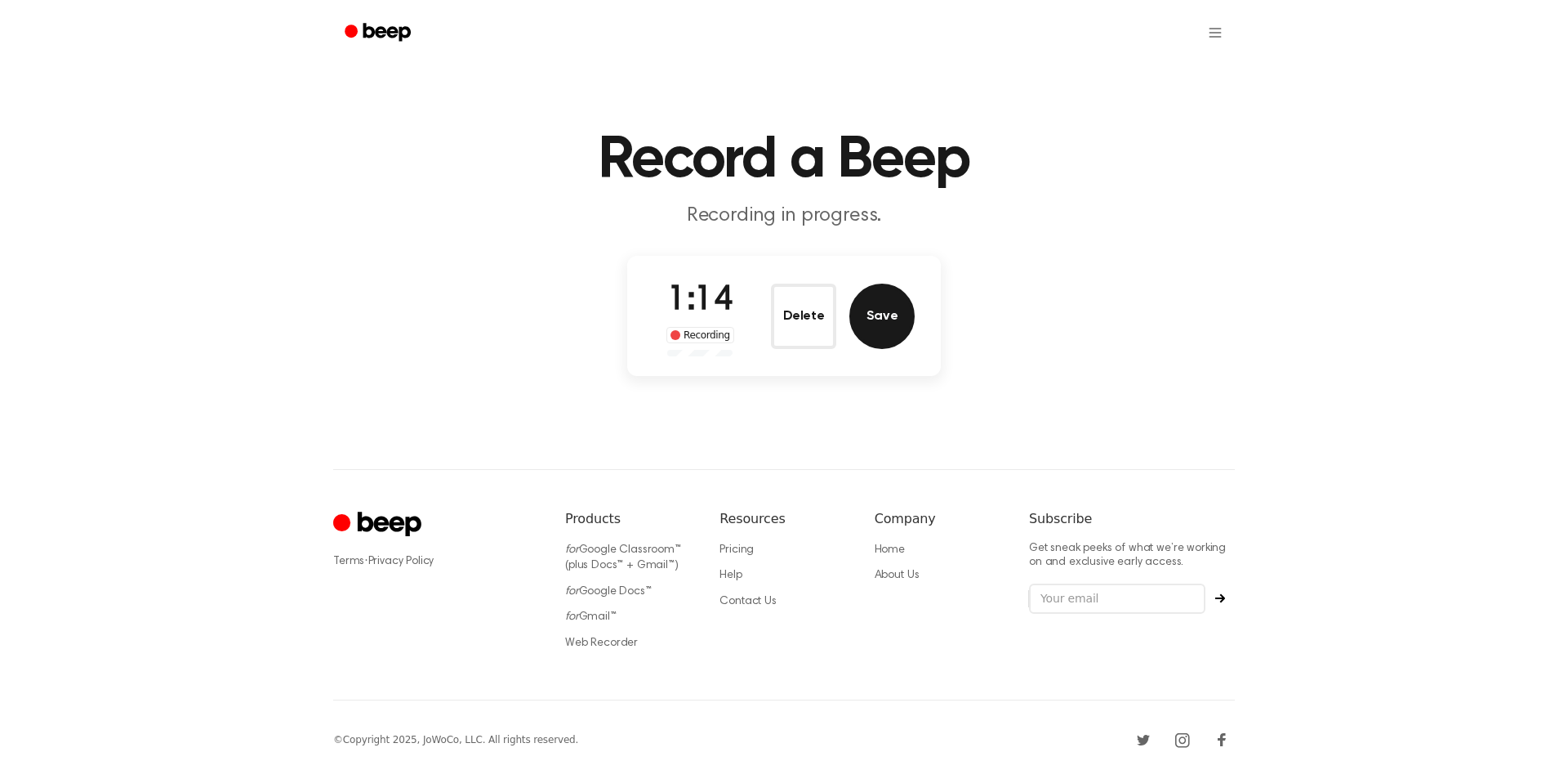
click at [898, 320] on button "Save" at bounding box center [882, 317] width 65 height 65
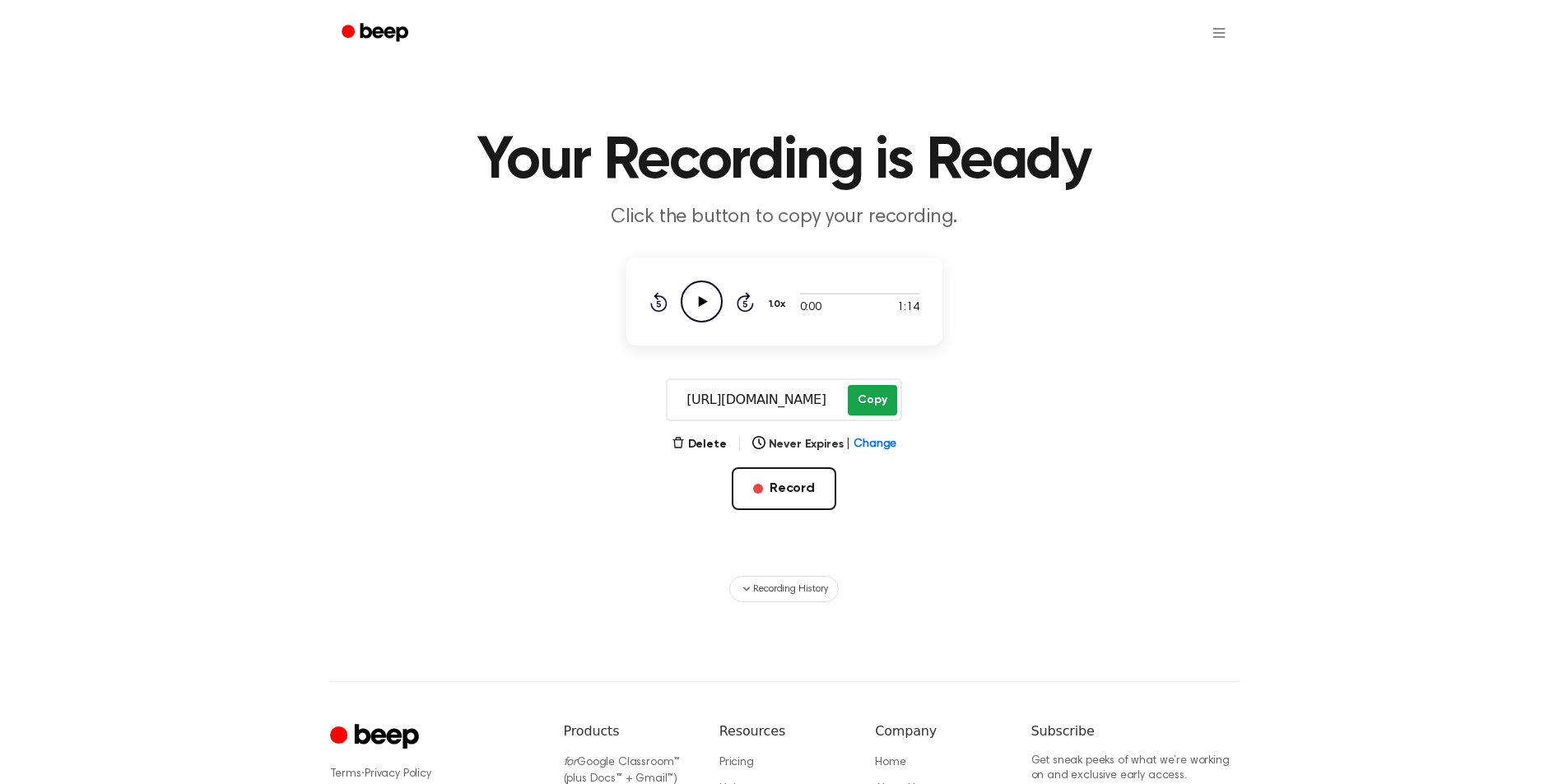
click at [867, 393] on button "Copy" at bounding box center [872, 400] width 49 height 31
click at [786, 485] on button "Record" at bounding box center [784, 488] width 104 height 43
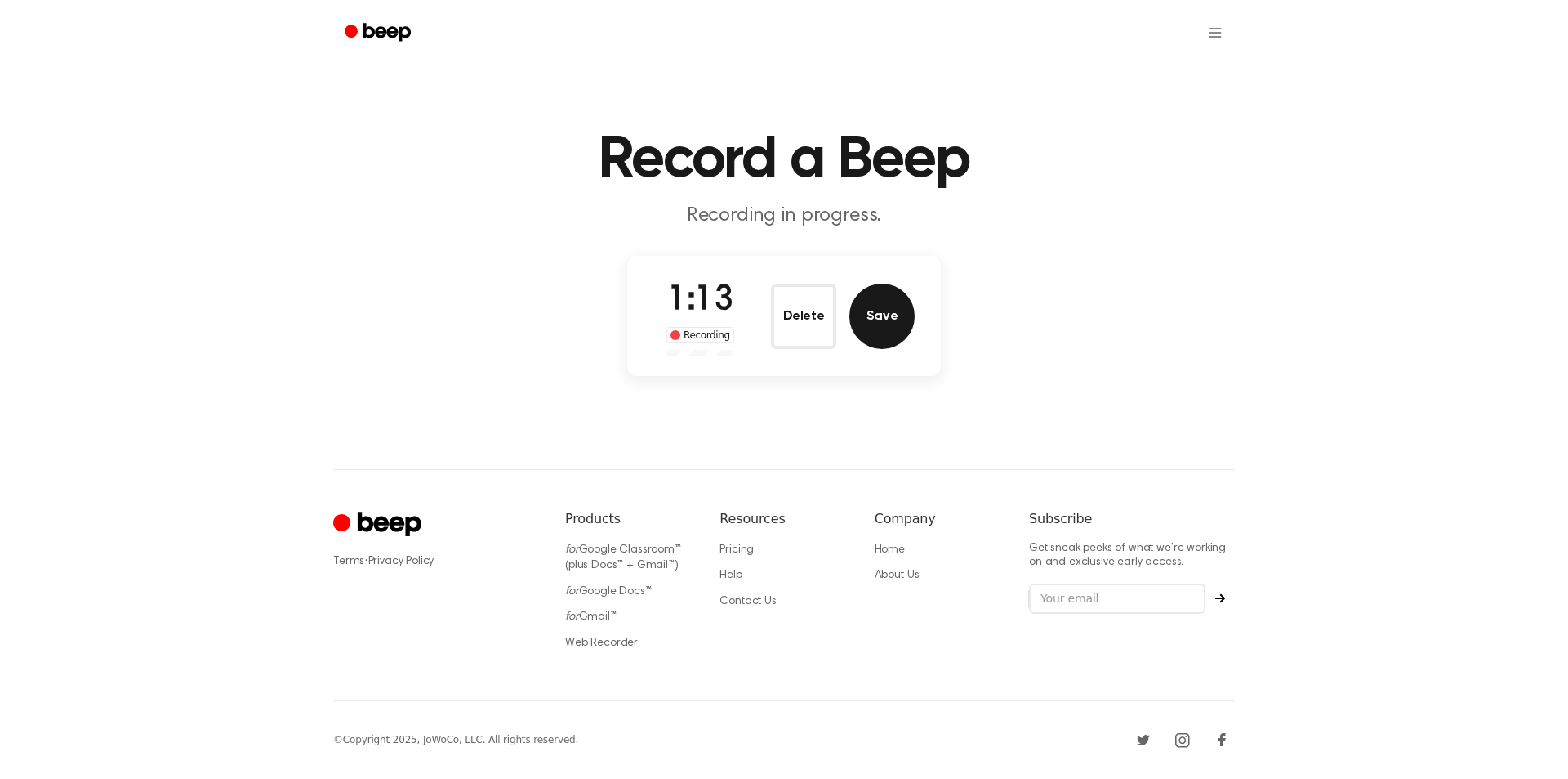
click at [867, 320] on button "Save" at bounding box center [882, 317] width 65 height 65
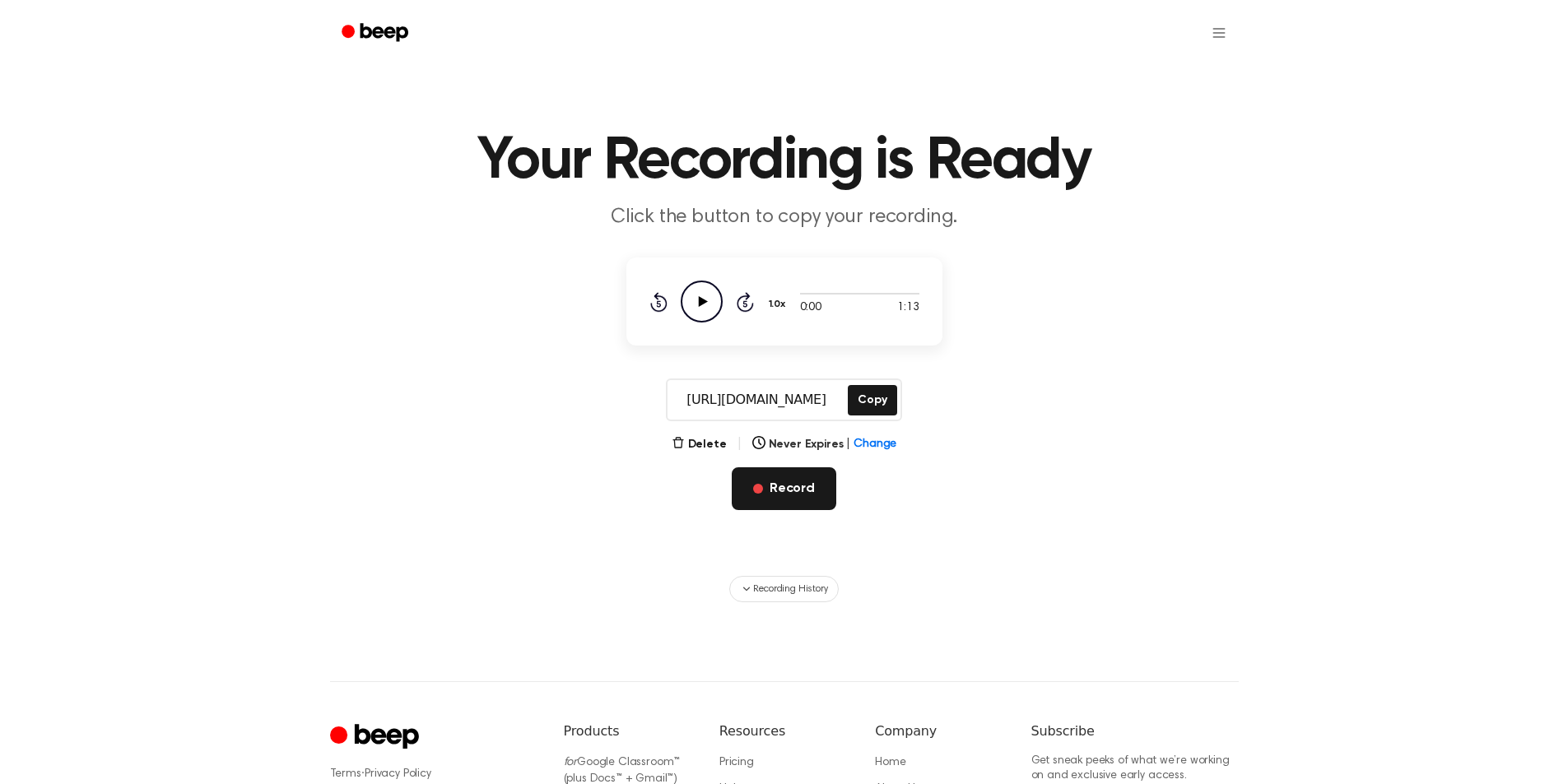
click at [766, 496] on button "Record" at bounding box center [784, 488] width 104 height 43
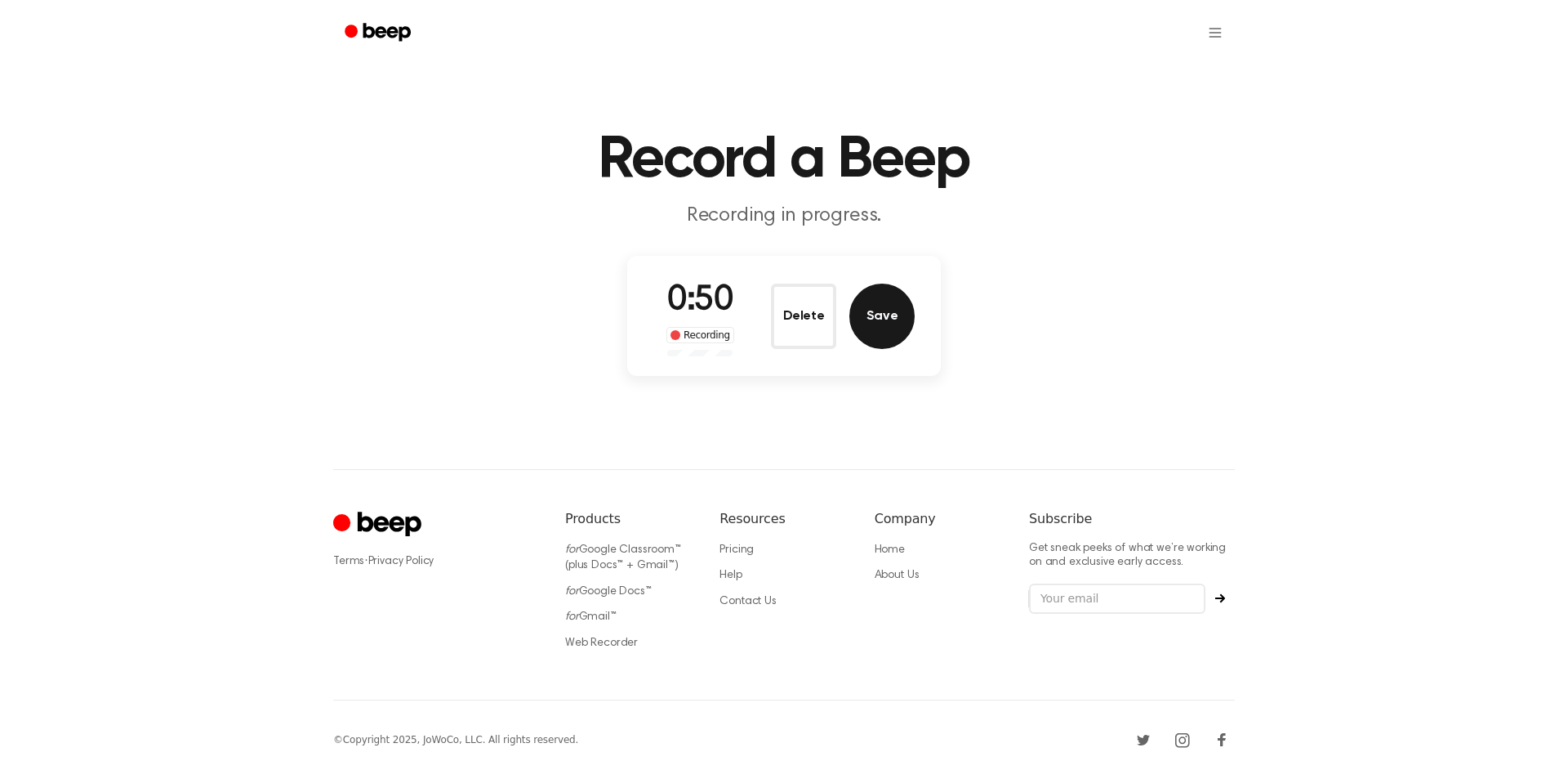
click at [905, 338] on button "Save" at bounding box center [882, 317] width 65 height 65
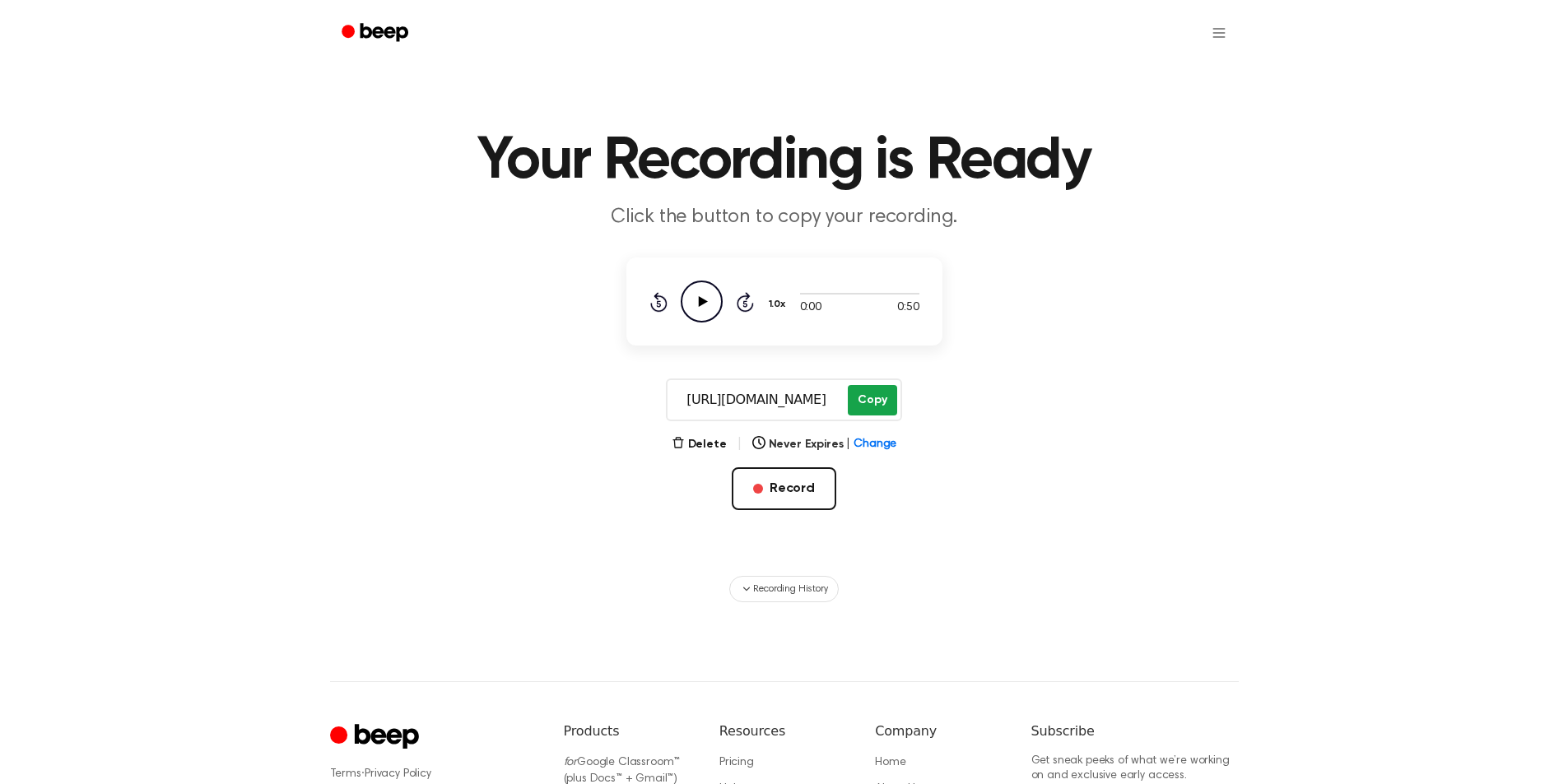
click at [878, 397] on button "Copy" at bounding box center [872, 400] width 49 height 31
click at [795, 493] on button "Record" at bounding box center [784, 488] width 104 height 43
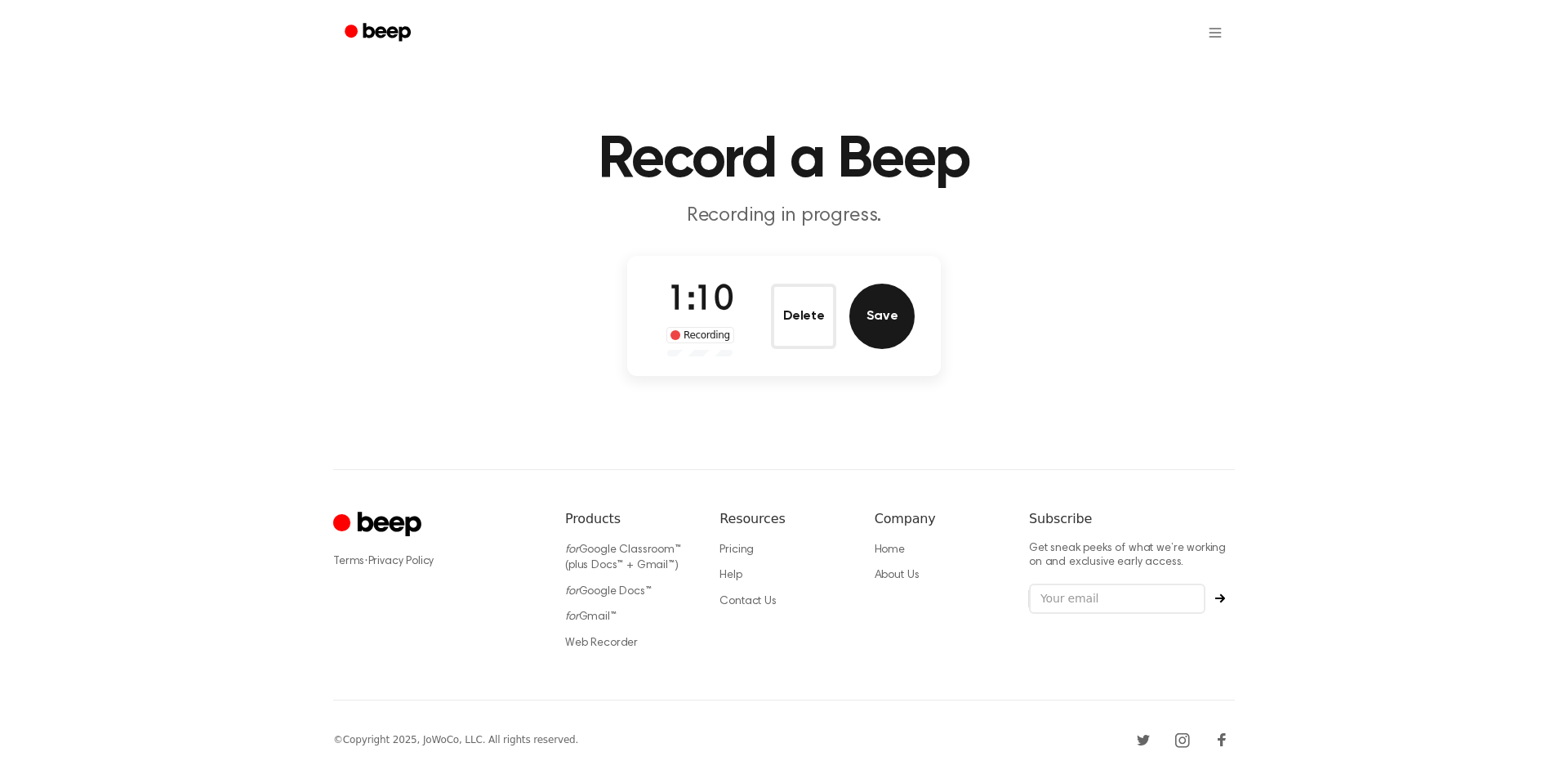
click at [883, 319] on button "Save" at bounding box center [882, 317] width 65 height 65
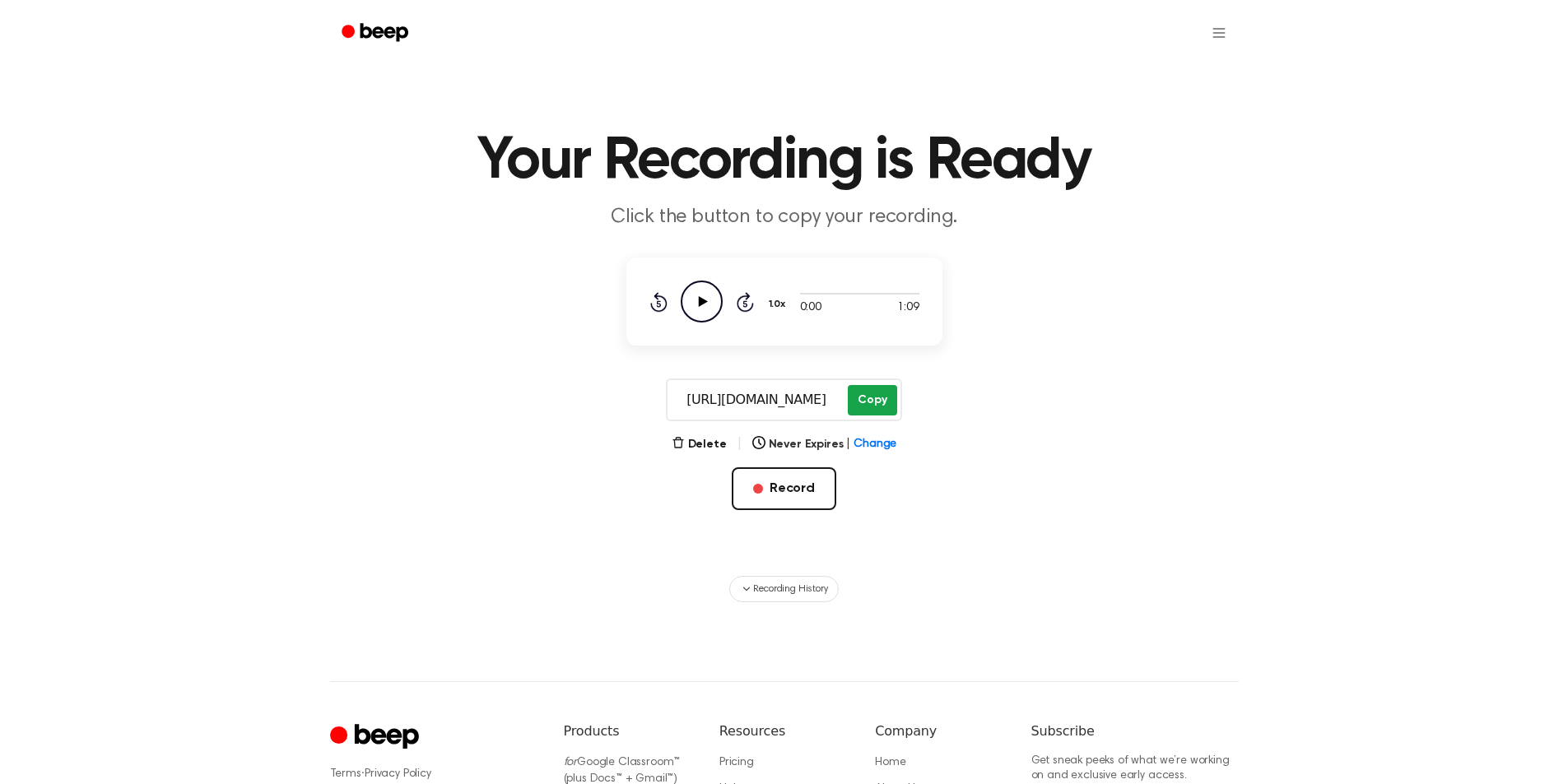
click at [864, 410] on button "Copy" at bounding box center [872, 400] width 49 height 31
drag, startPoint x: 791, startPoint y: 497, endPoint x: 790, endPoint y: 474, distance: 23.0
click at [791, 497] on button "Record" at bounding box center [784, 488] width 104 height 43
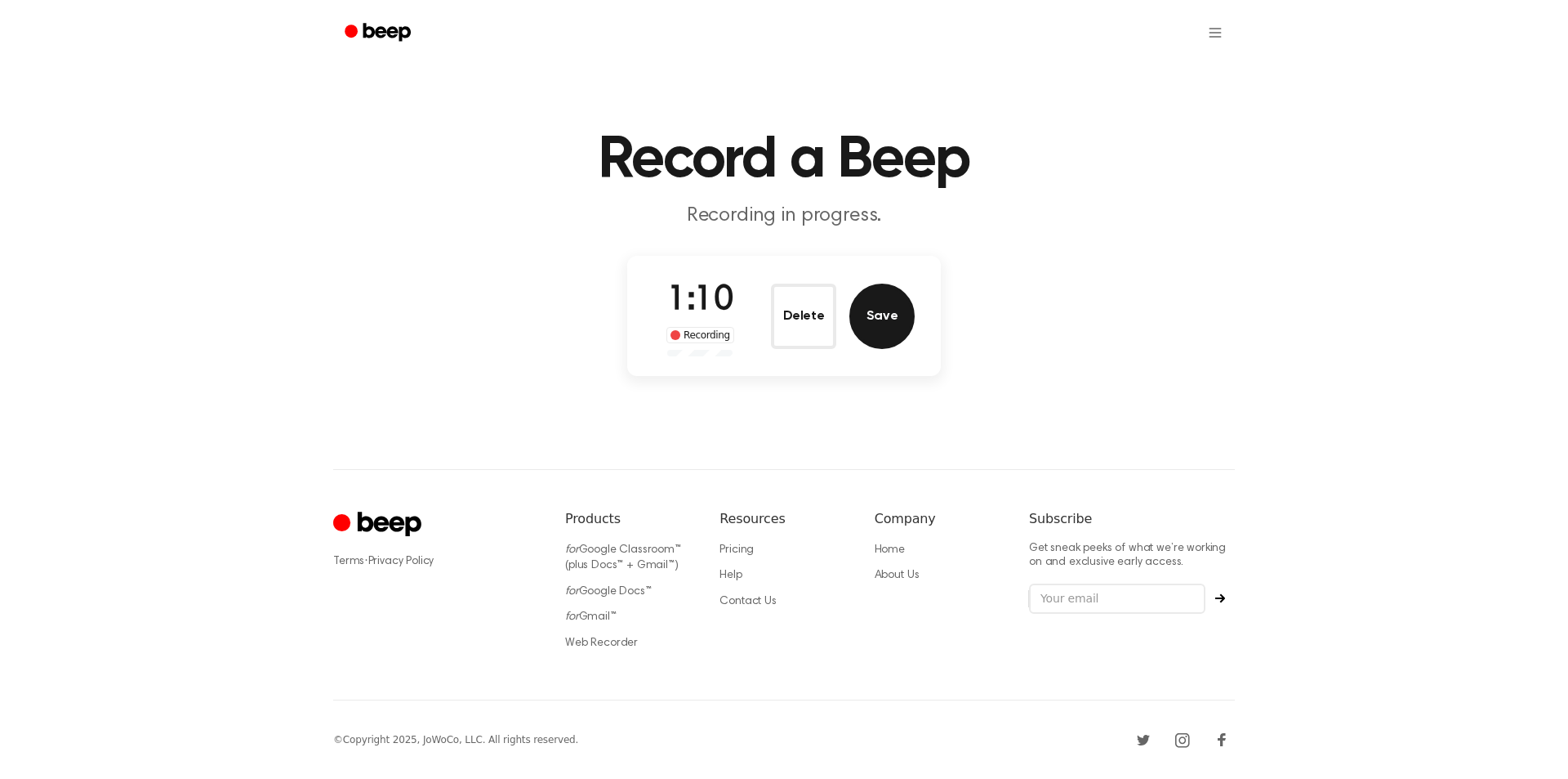
click at [900, 308] on button "Save" at bounding box center [882, 317] width 65 height 65
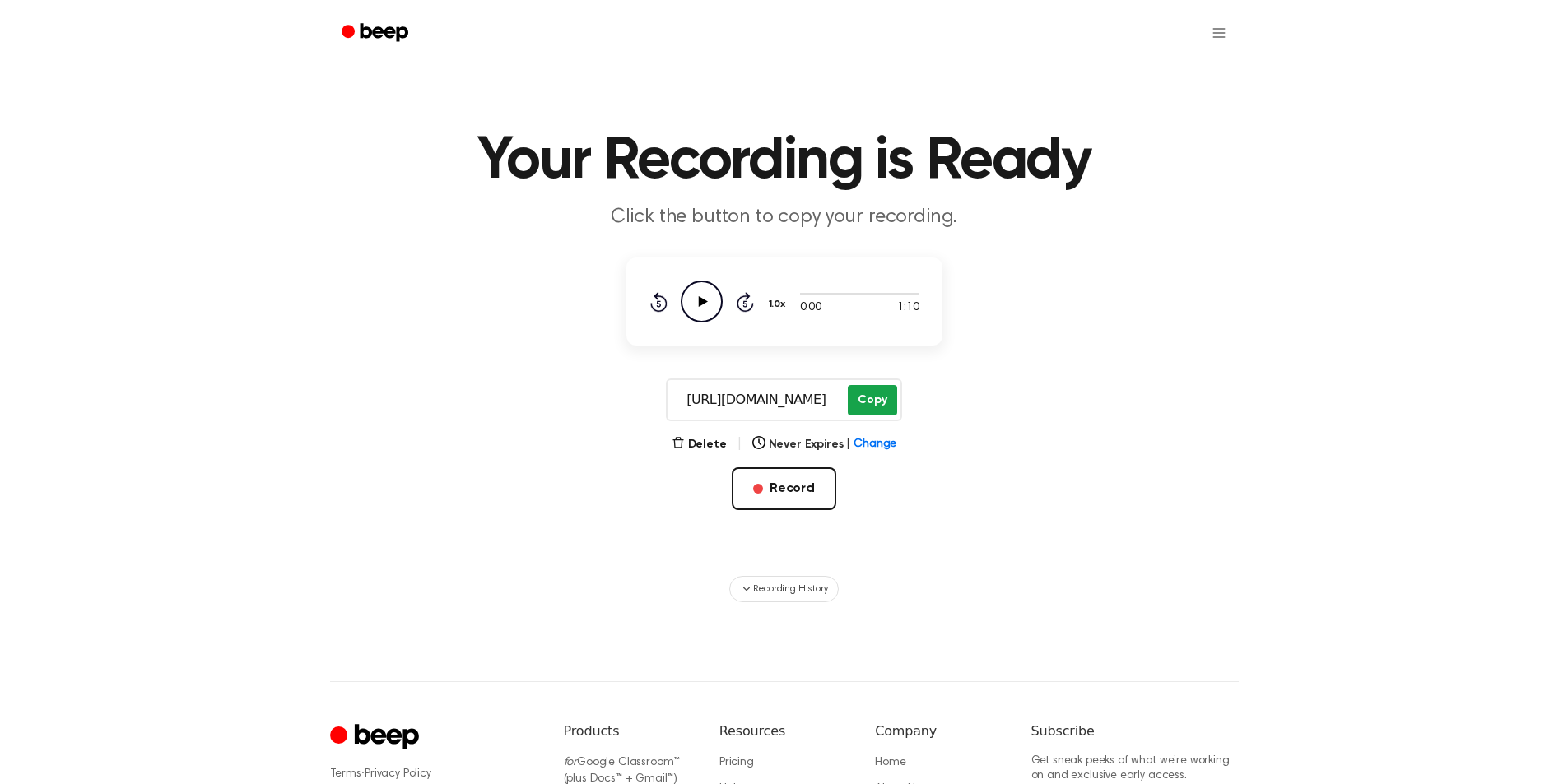
click at [875, 399] on button "Copy" at bounding box center [872, 400] width 49 height 31
click at [785, 483] on button "Record" at bounding box center [784, 488] width 104 height 43
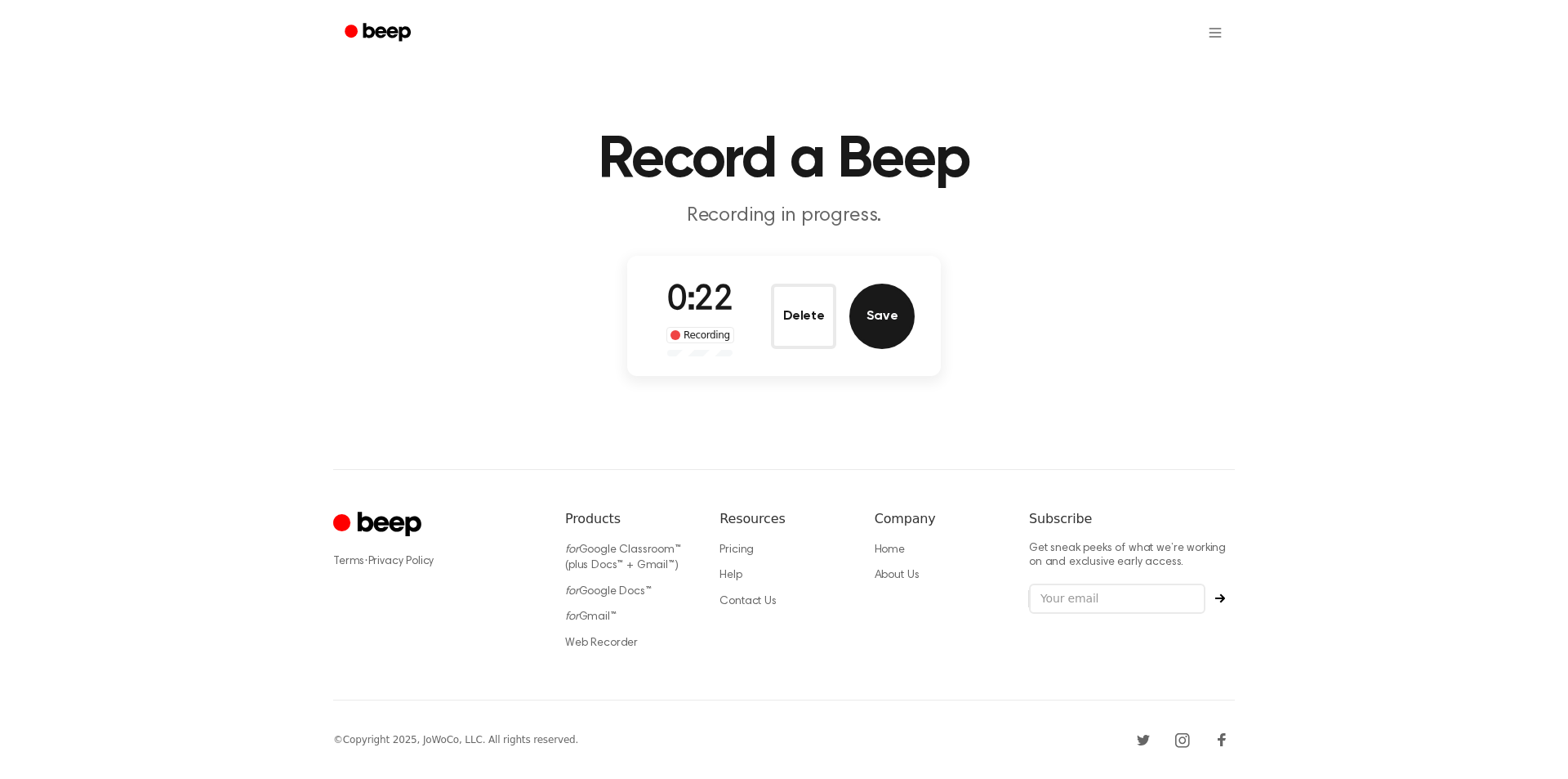
click at [881, 328] on button "Save" at bounding box center [882, 317] width 65 height 65
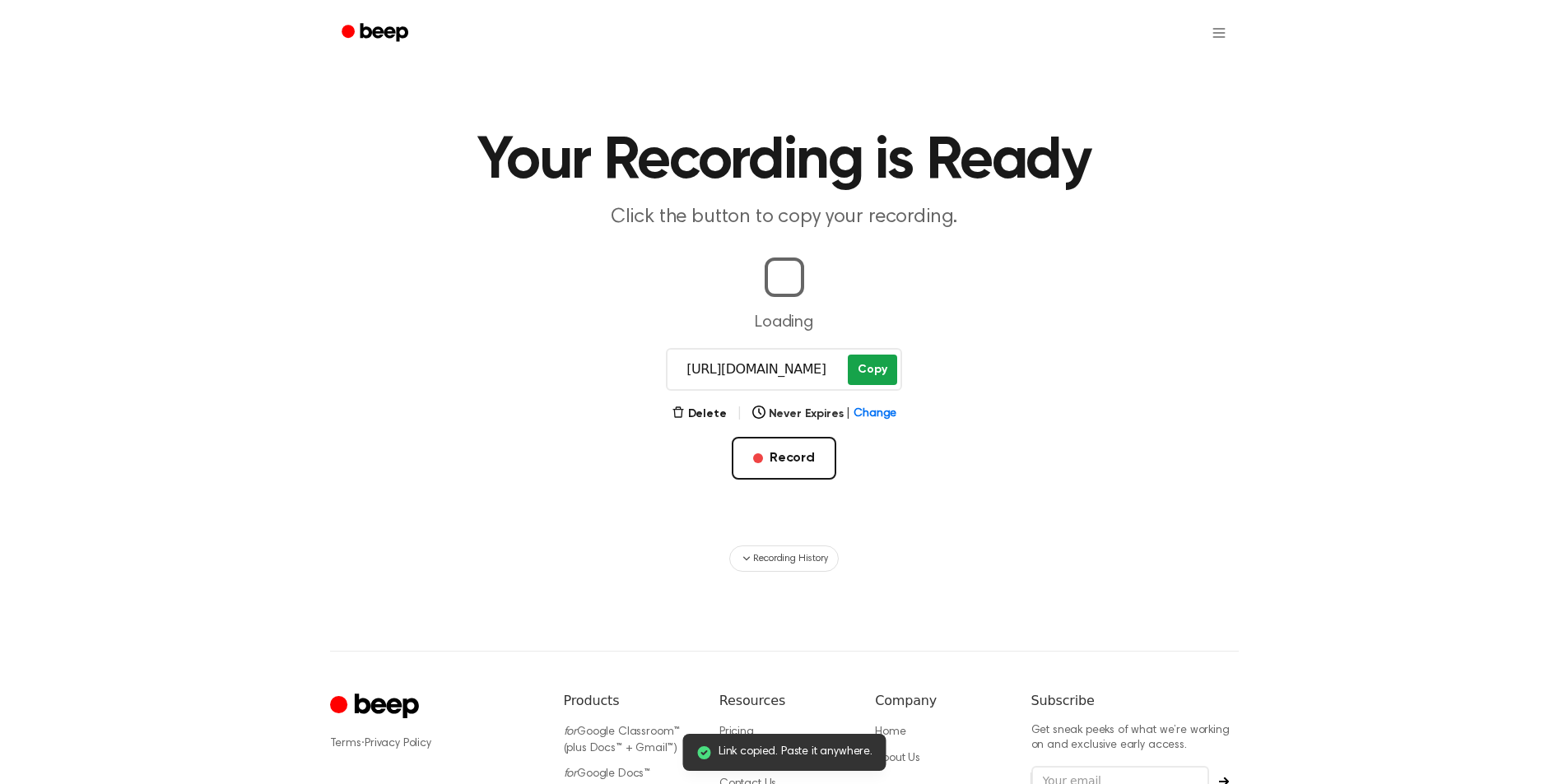
click at [860, 371] on main "Link copied. Paste it anywhere. Your Recording is Ready Click the button to cop…" at bounding box center [784, 286] width 1568 height 572
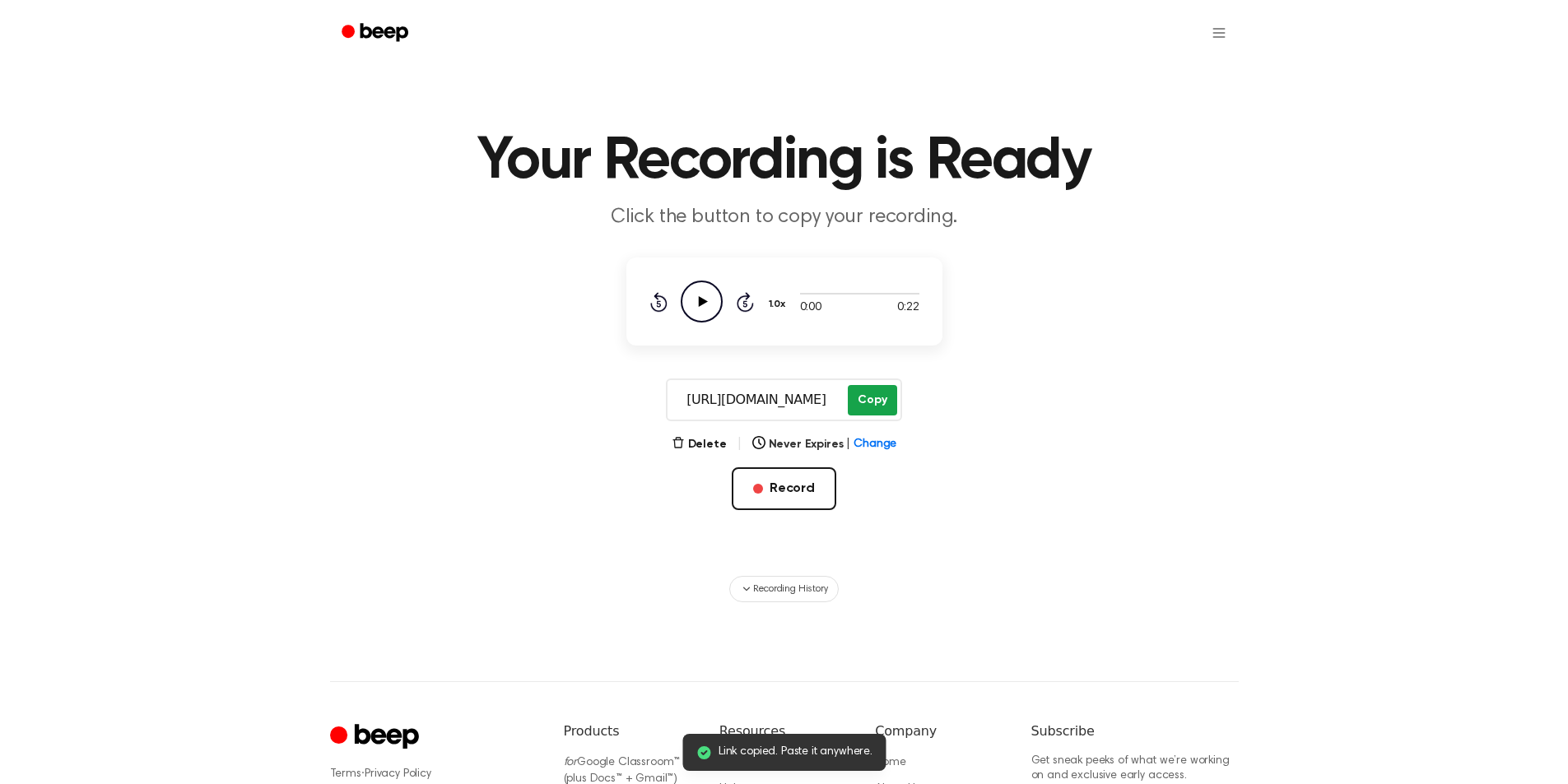
click at [861, 389] on button "Copy" at bounding box center [872, 400] width 49 height 31
click at [733, 400] on input "[URL][DOMAIN_NAME]" at bounding box center [756, 400] width 177 height 40
click at [700, 301] on icon at bounding box center [702, 301] width 9 height 11
